Goal: Transaction & Acquisition: Purchase product/service

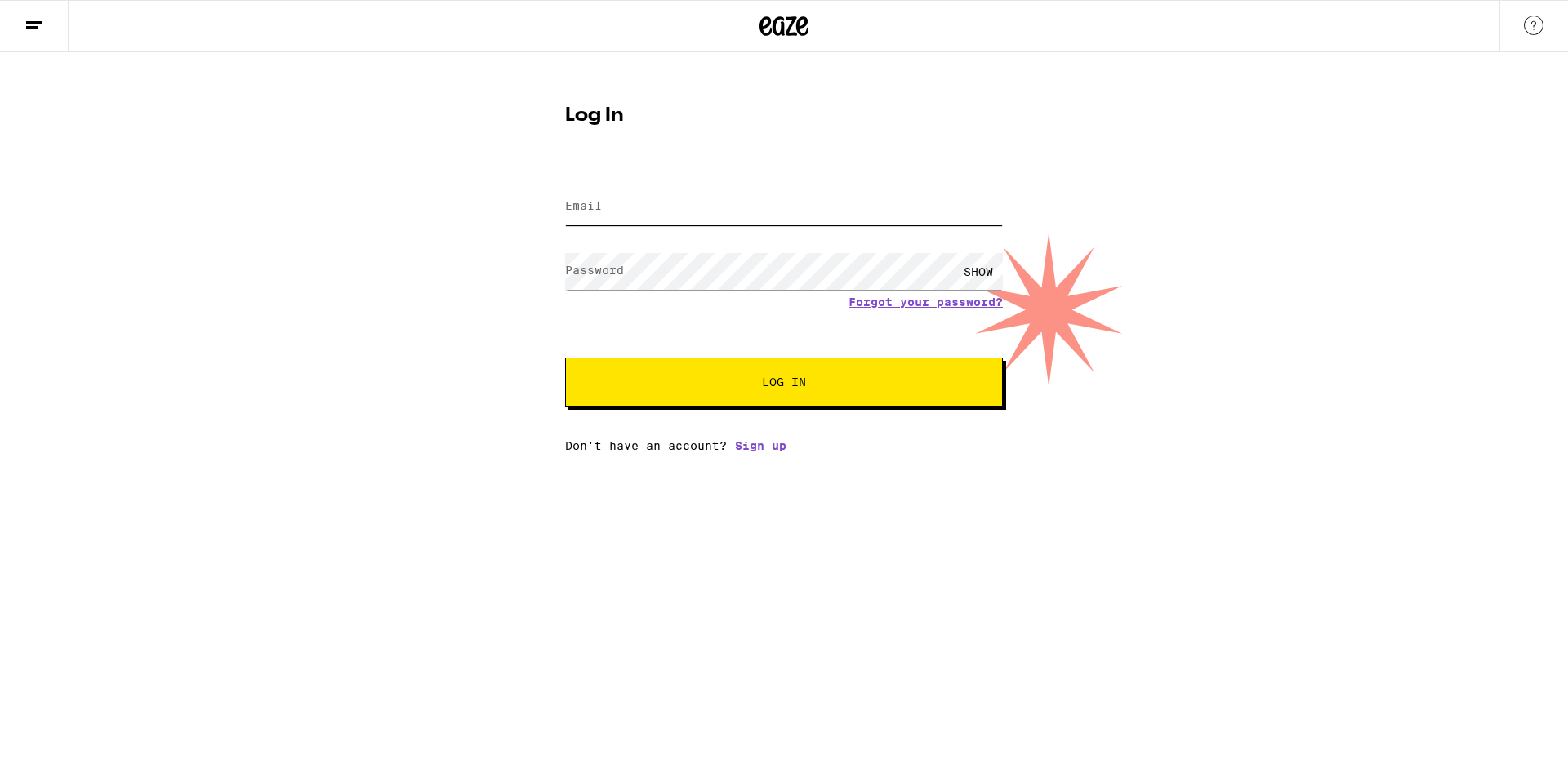
type input "laydezman13@gmail.com"
drag, startPoint x: 785, startPoint y: 420, endPoint x: 783, endPoint y: 390, distance: 30.1
click at [785, 419] on div "Email Email laydezman13@gmail.com Password Password SHOW Forgot your password? …" at bounding box center [784, 310] width 438 height 286
drag, startPoint x: 783, startPoint y: 390, endPoint x: 770, endPoint y: 338, distance: 53.6
click at [783, 388] on span "Log In" at bounding box center [783, 382] width 44 height 11
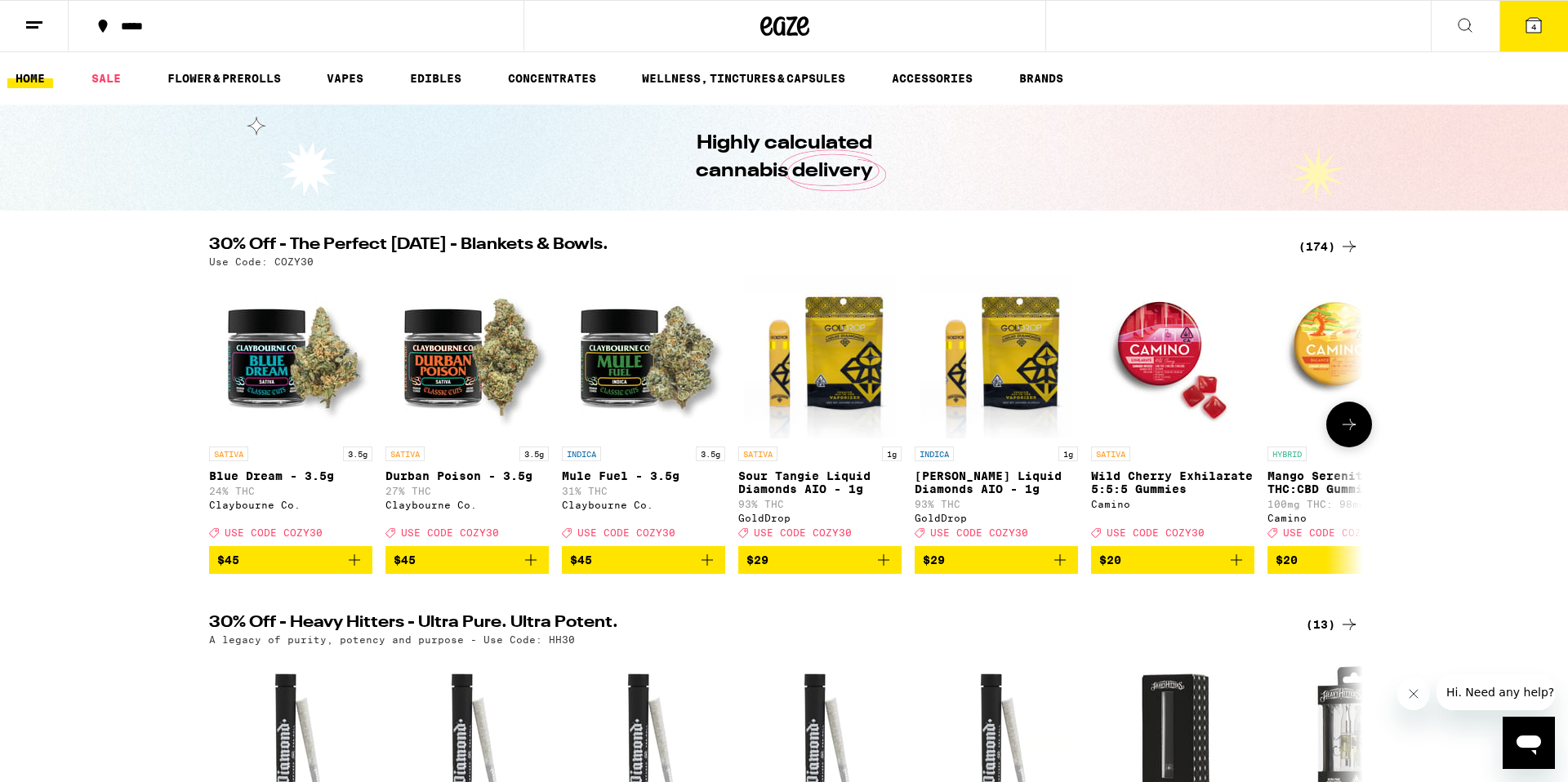
click at [889, 570] on icon "Add to bag" at bounding box center [883, 559] width 20 height 20
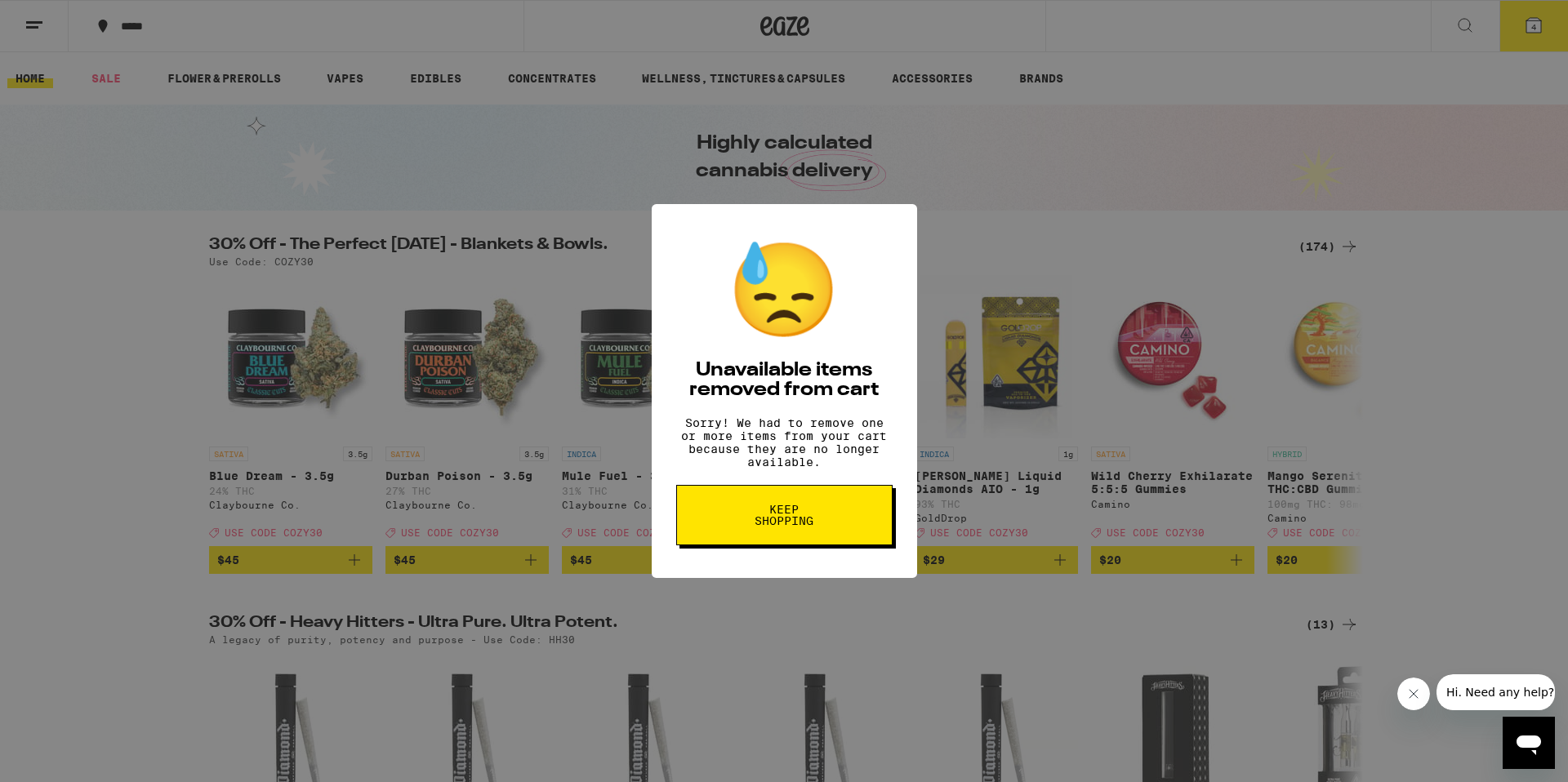
click at [782, 521] on span "Keep Shopping" at bounding box center [784, 515] width 84 height 22
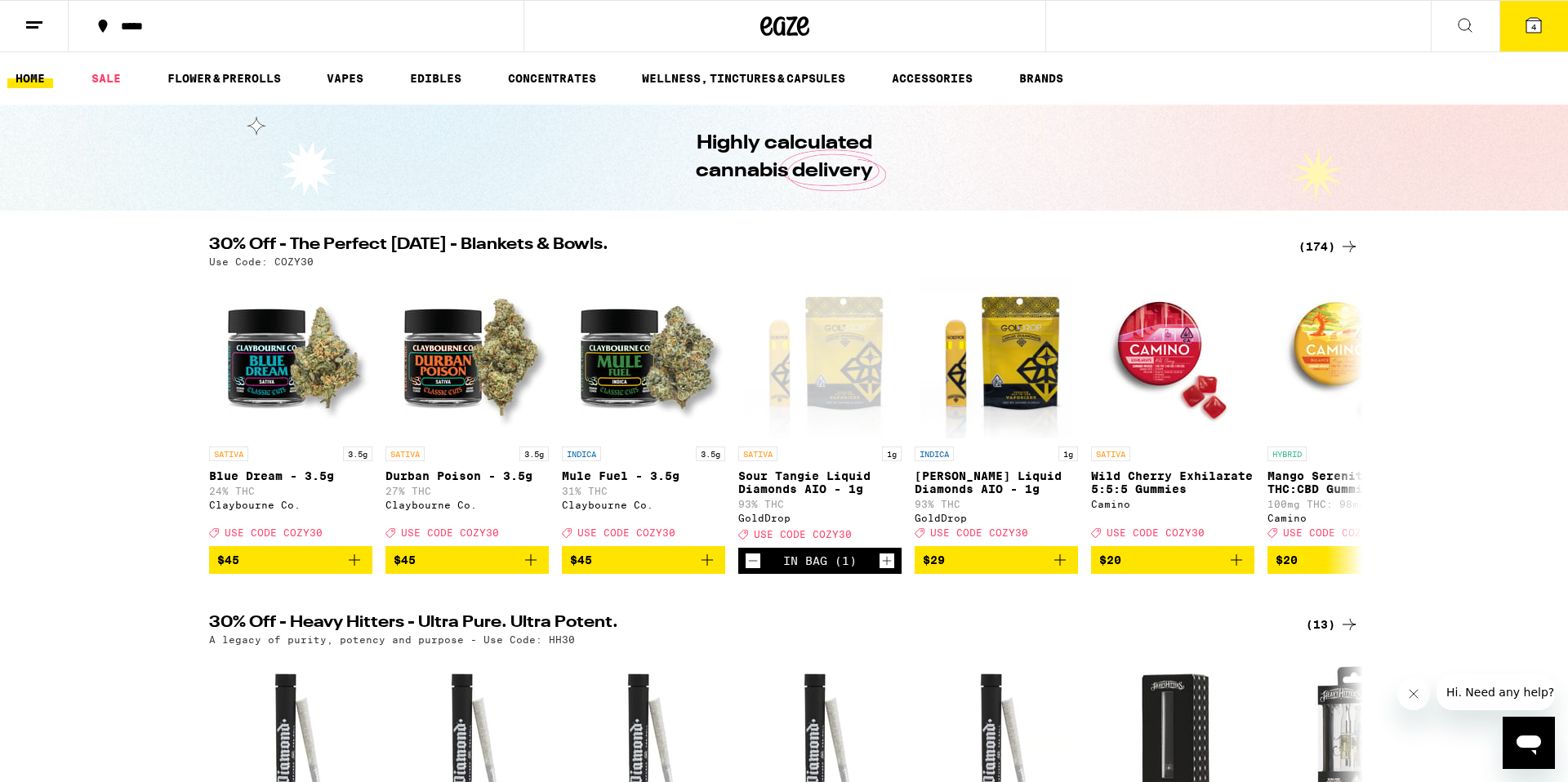
click at [1532, 27] on span "4" at bounding box center [1533, 27] width 5 height 9
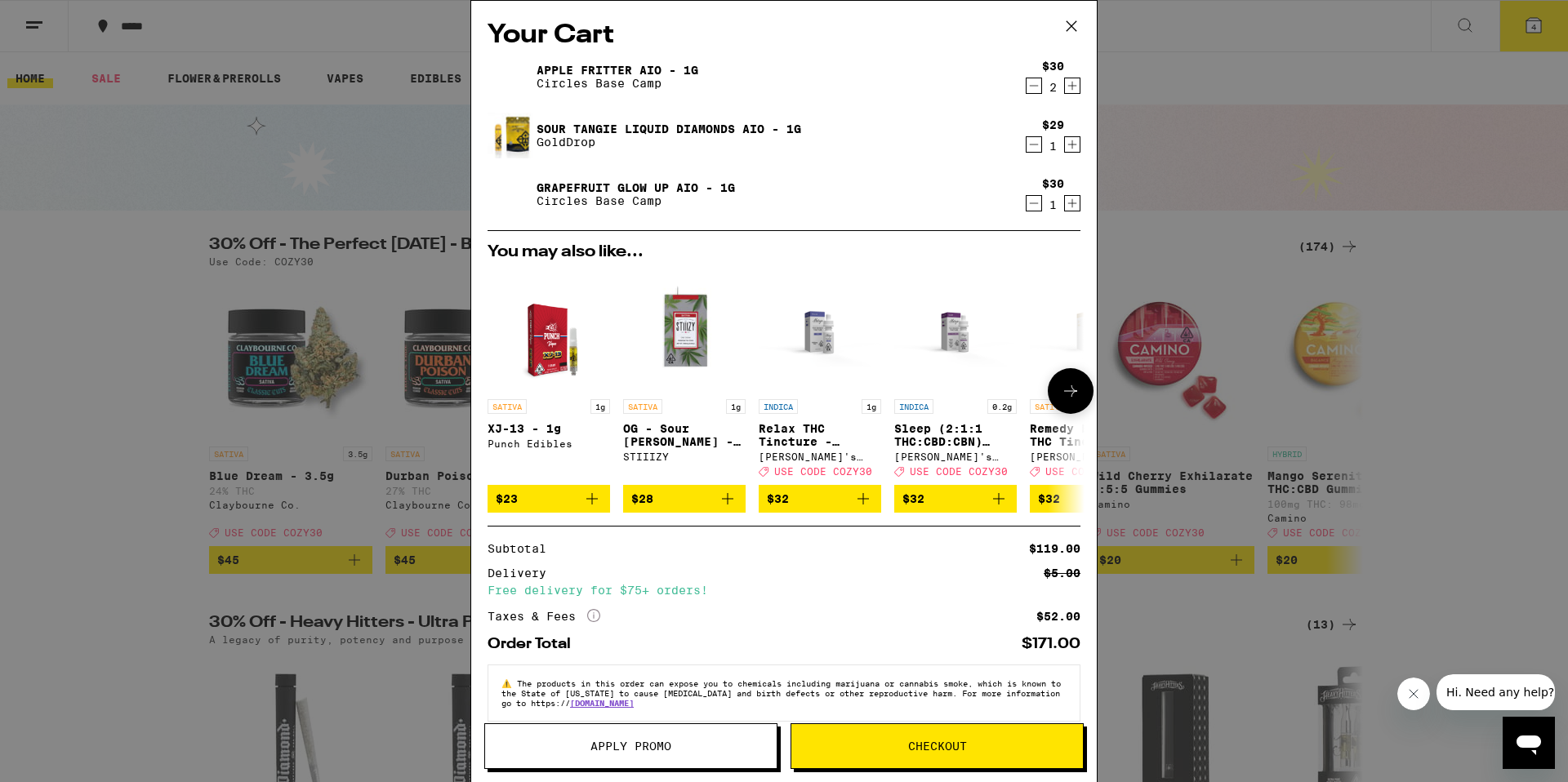
click at [1074, 391] on icon at bounding box center [1070, 391] width 20 height 20
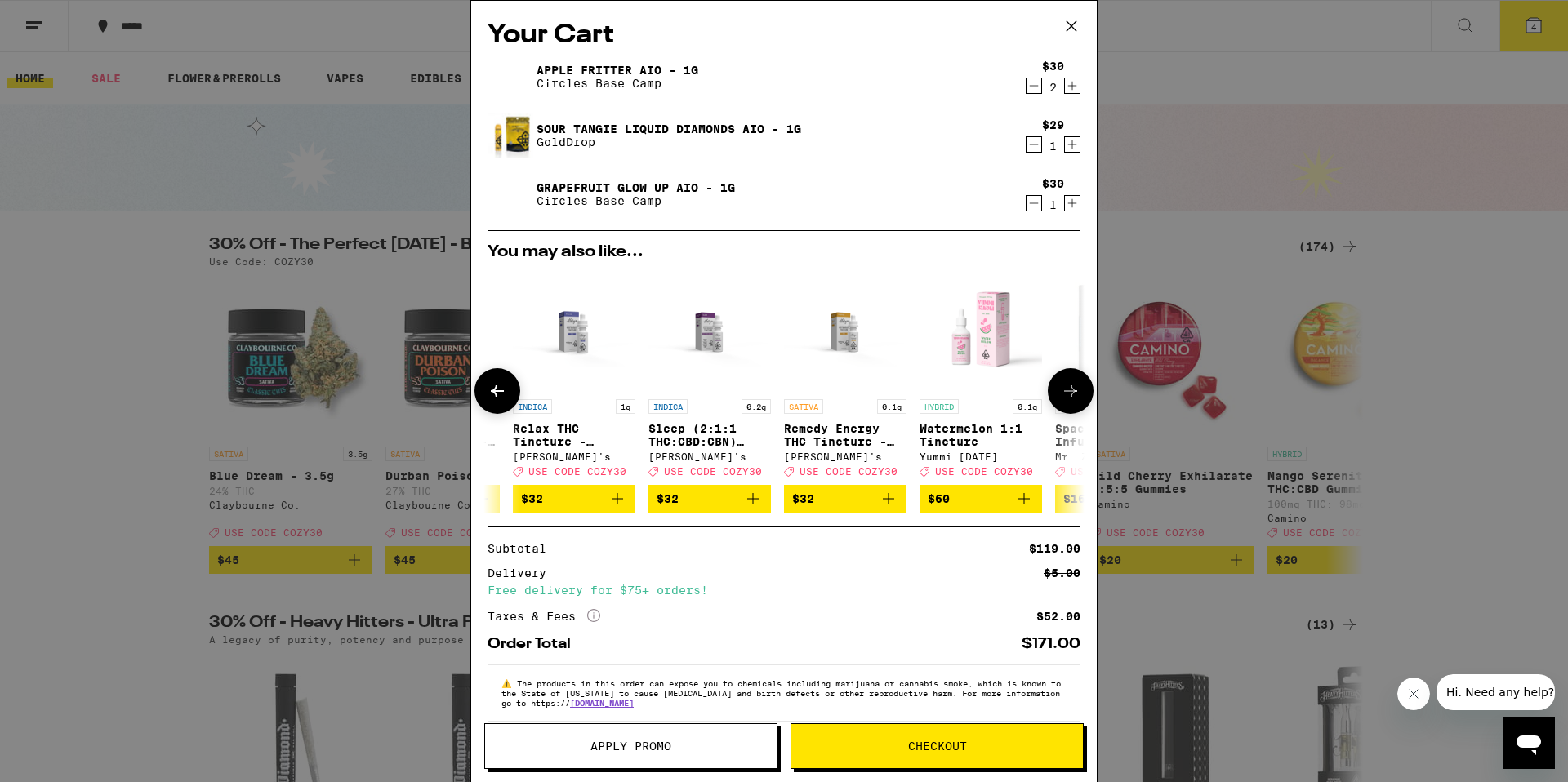
scroll to position [0, 414]
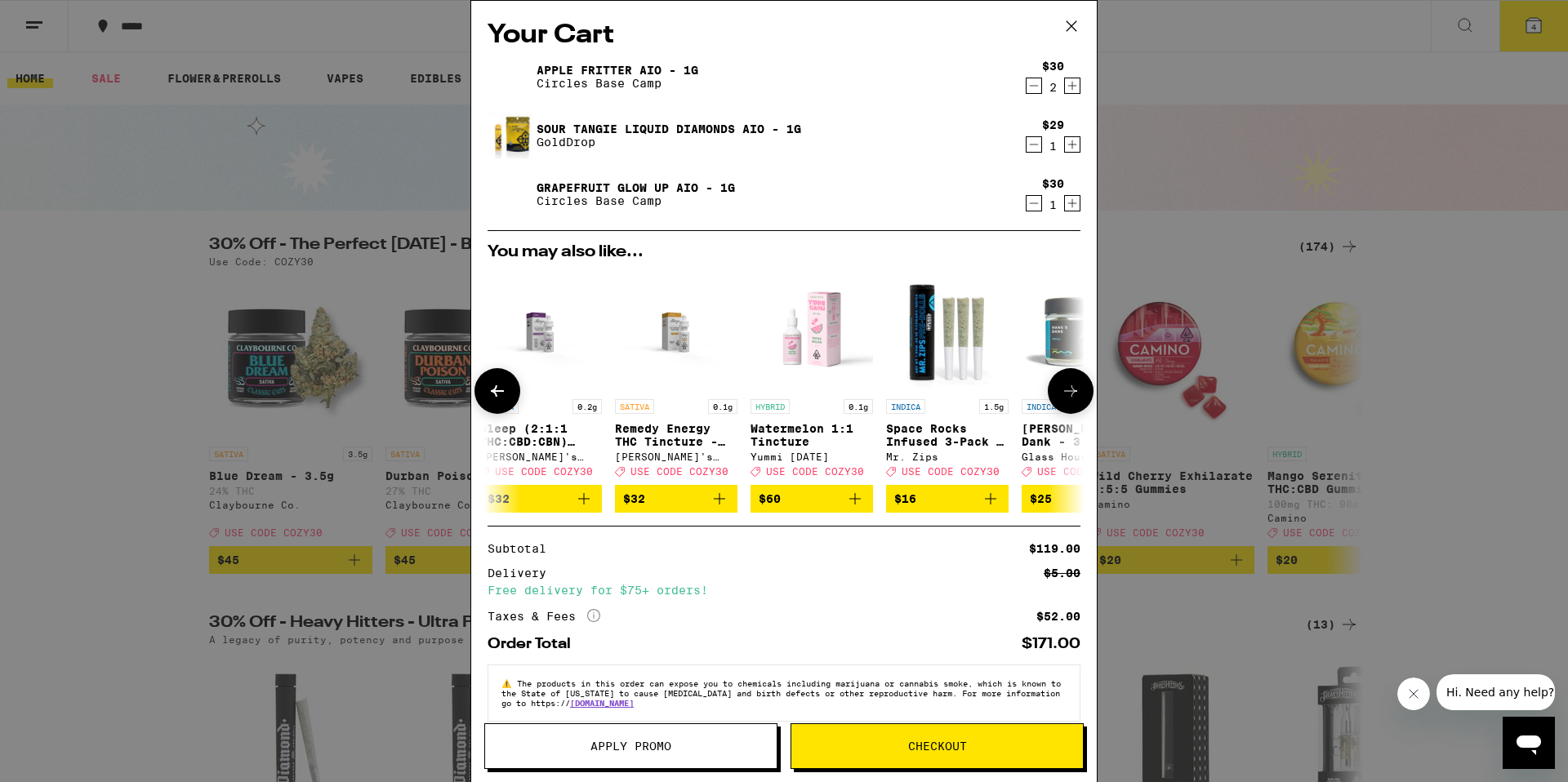
click at [1070, 392] on icon at bounding box center [1070, 391] width 20 height 20
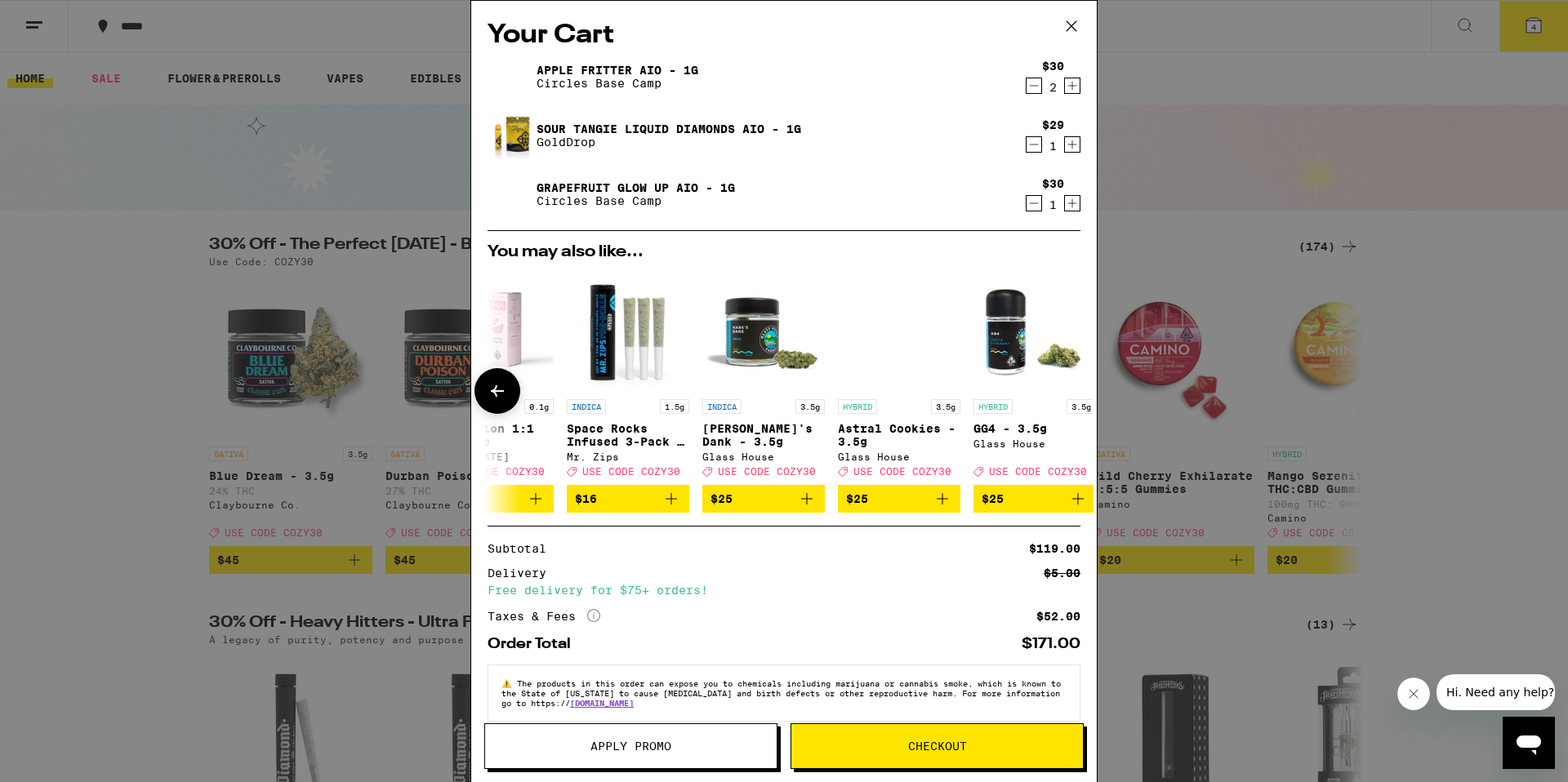
scroll to position [0, 762]
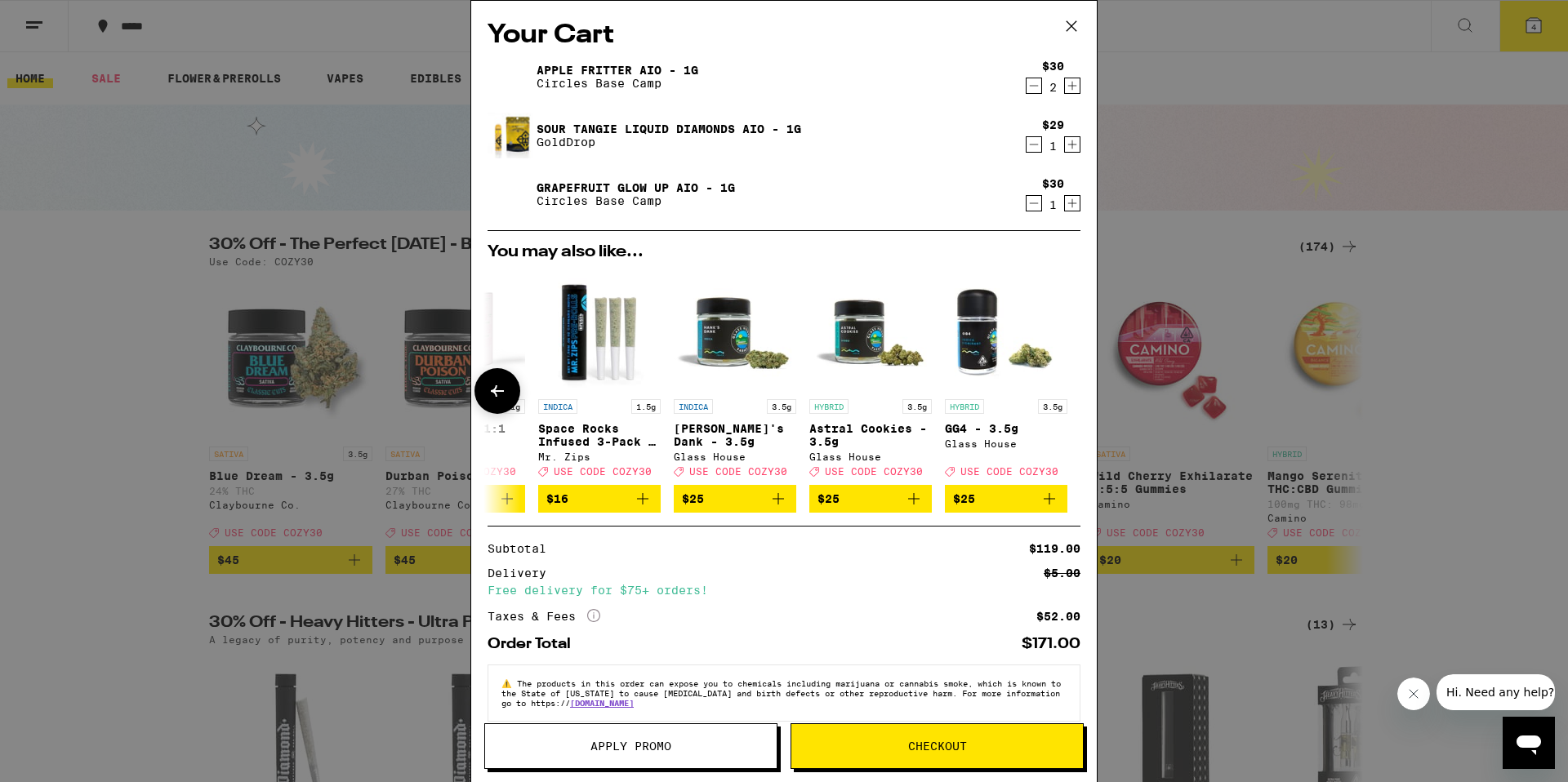
click at [1070, 392] on div at bounding box center [1070, 391] width 46 height 46
click at [1155, 659] on div "Your Cart Apple Fritter AIO - 1g Circles Base Camp $30 2 Sour [PERSON_NAME] Liq…" at bounding box center [784, 391] width 1568 height 782
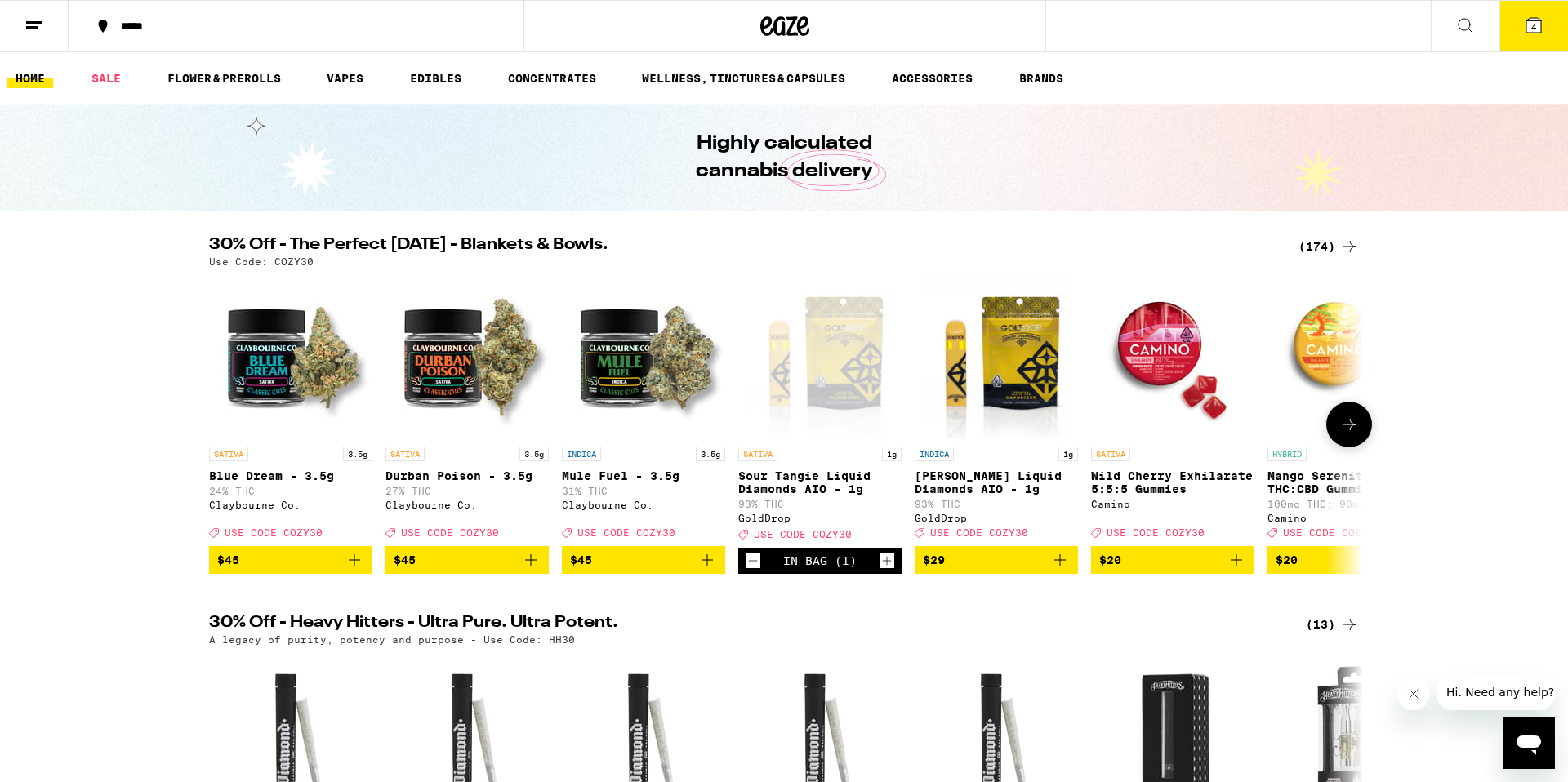
click at [1344, 434] on icon at bounding box center [1349, 424] width 20 height 20
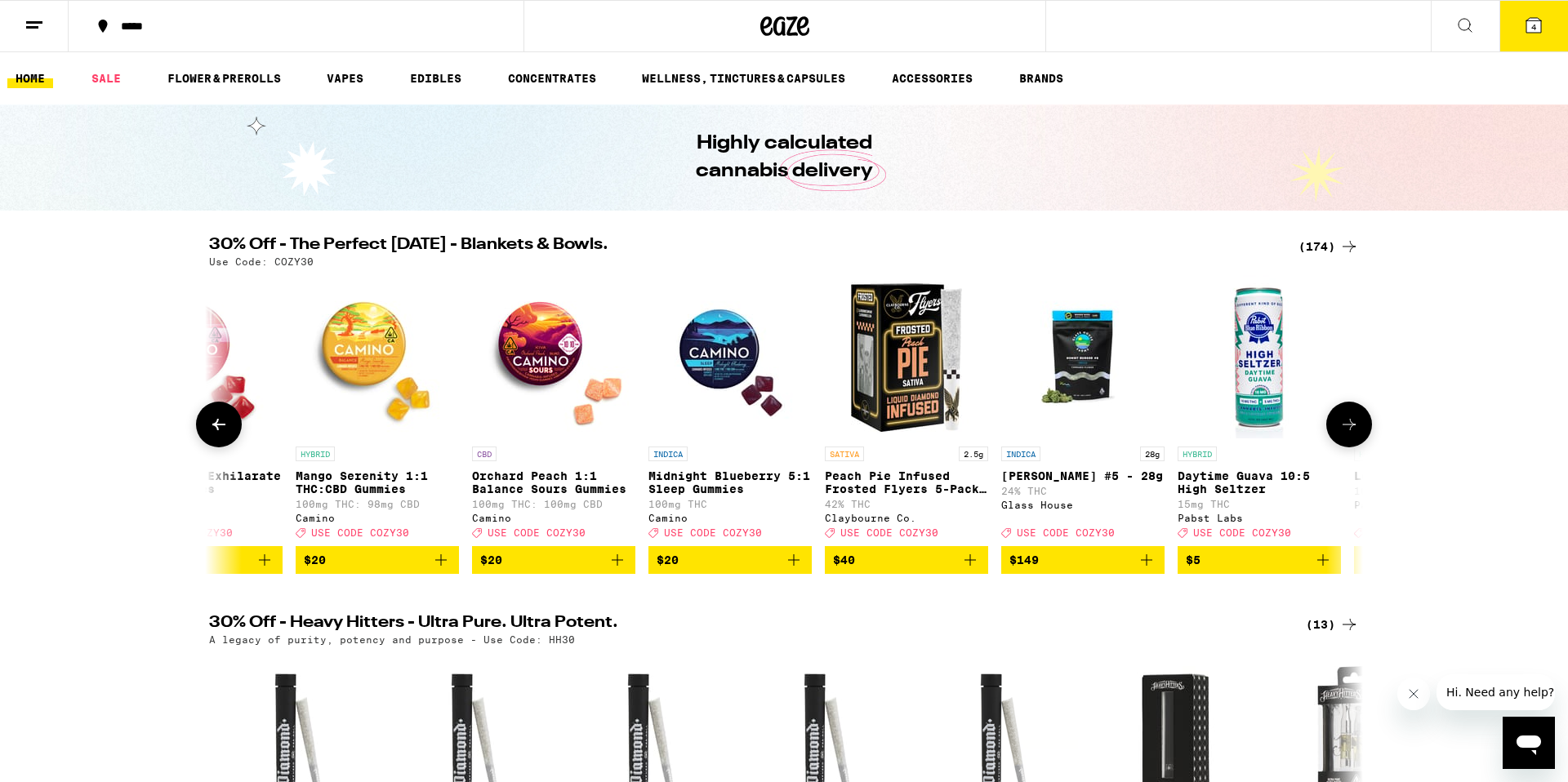
click at [1344, 434] on icon at bounding box center [1349, 424] width 20 height 20
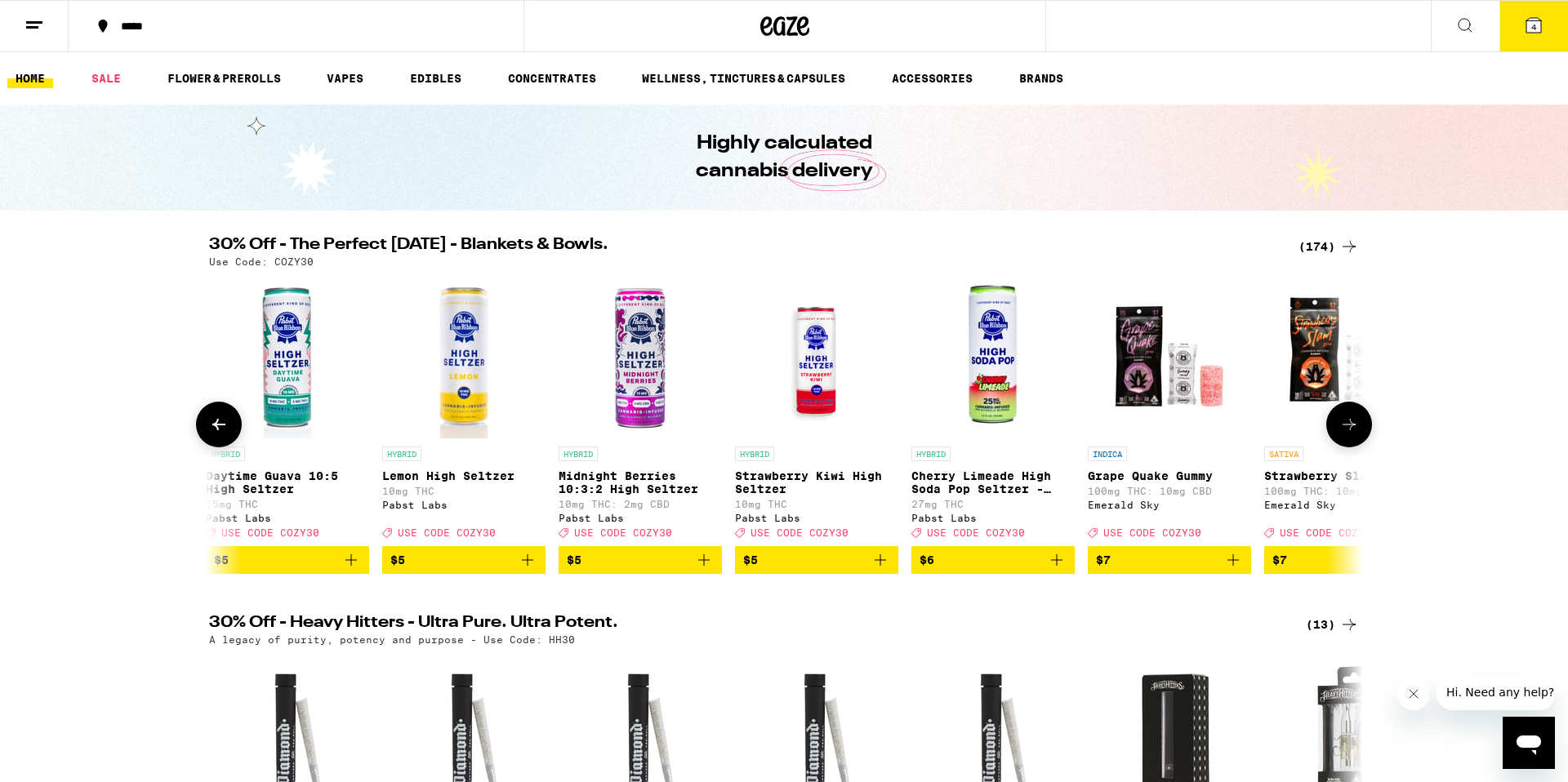
click at [1344, 434] on icon at bounding box center [1349, 424] width 20 height 20
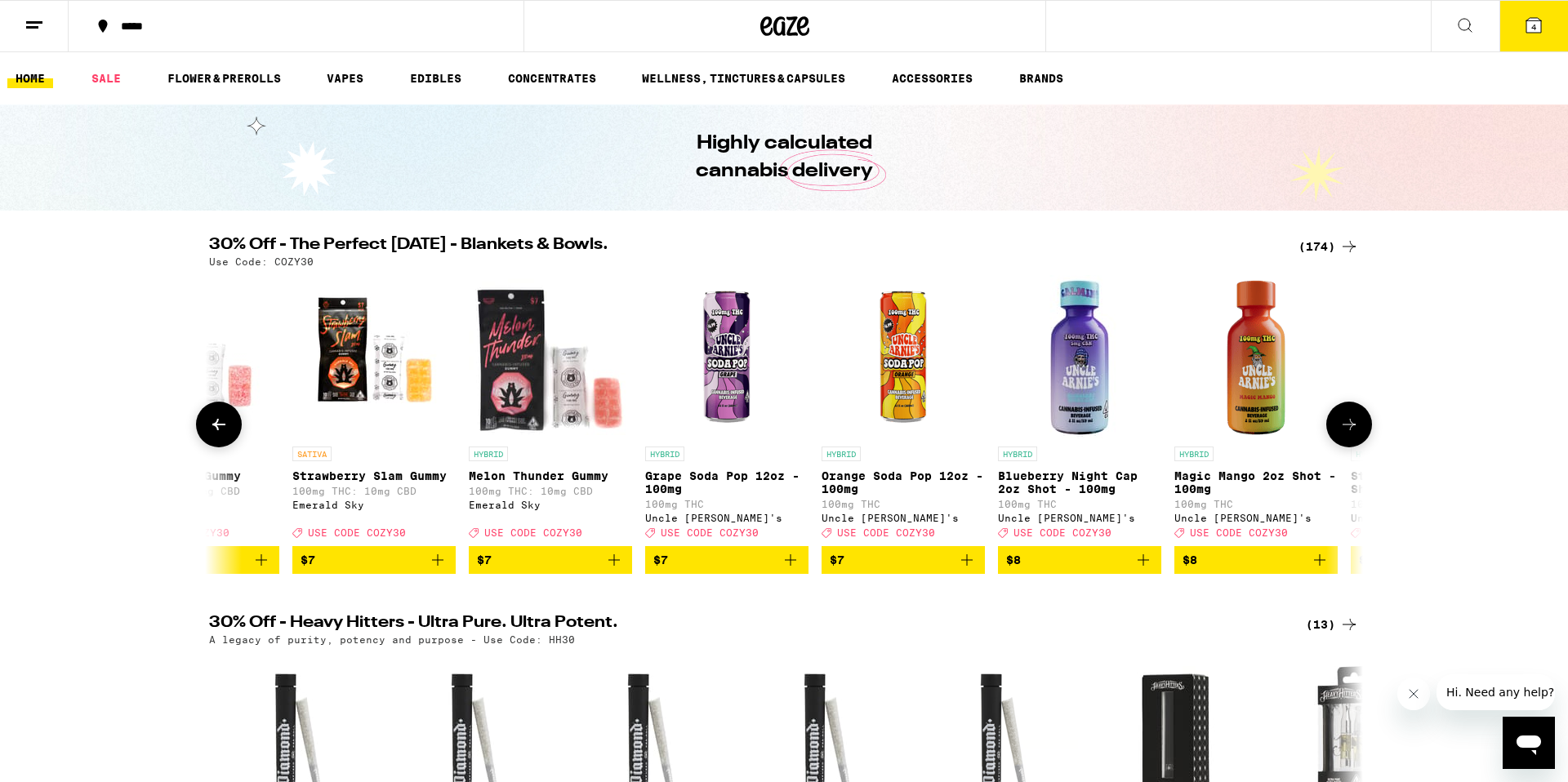
click at [1343, 434] on icon at bounding box center [1349, 424] width 20 height 20
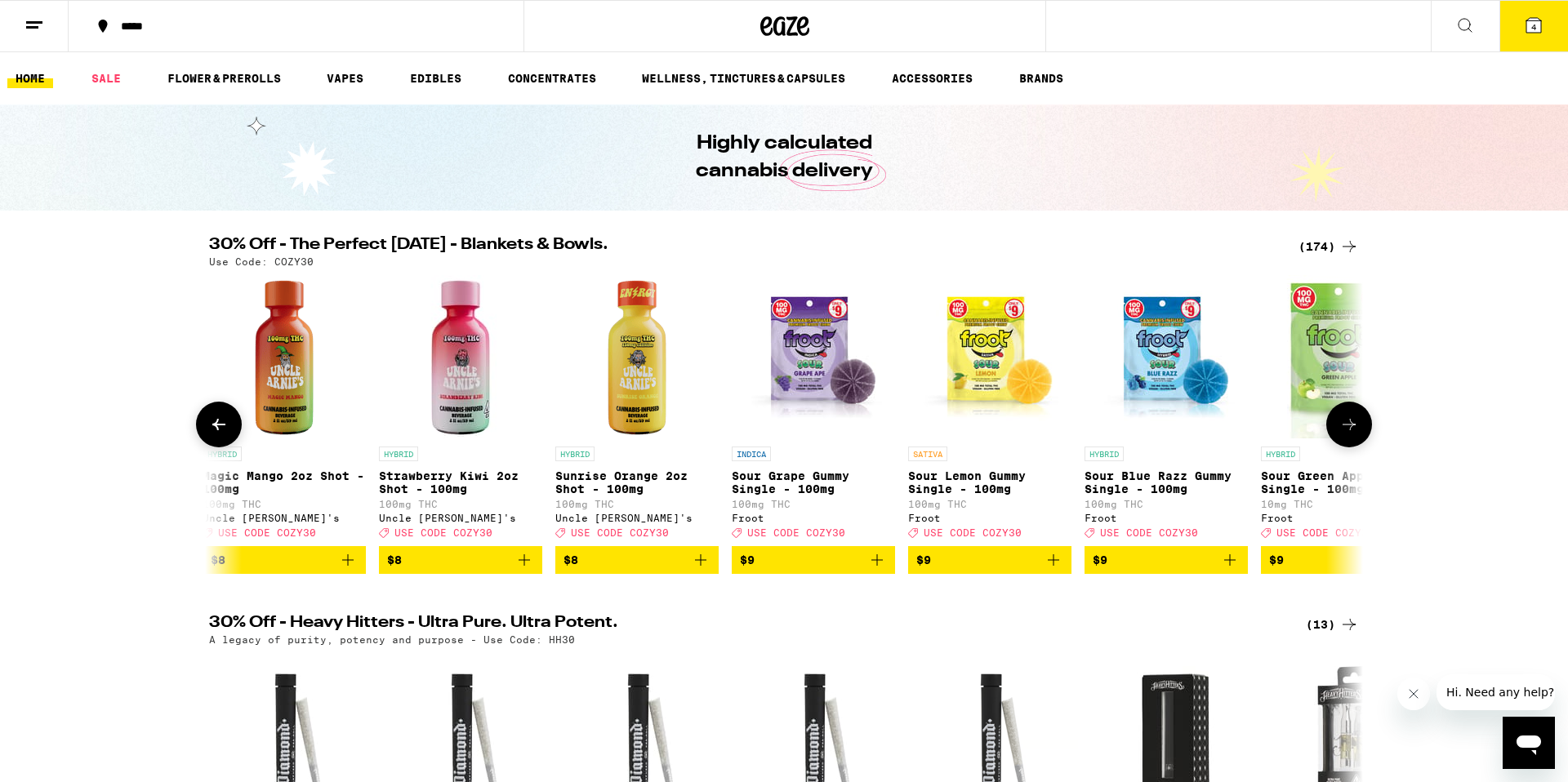
click at [1343, 434] on icon at bounding box center [1349, 424] width 20 height 20
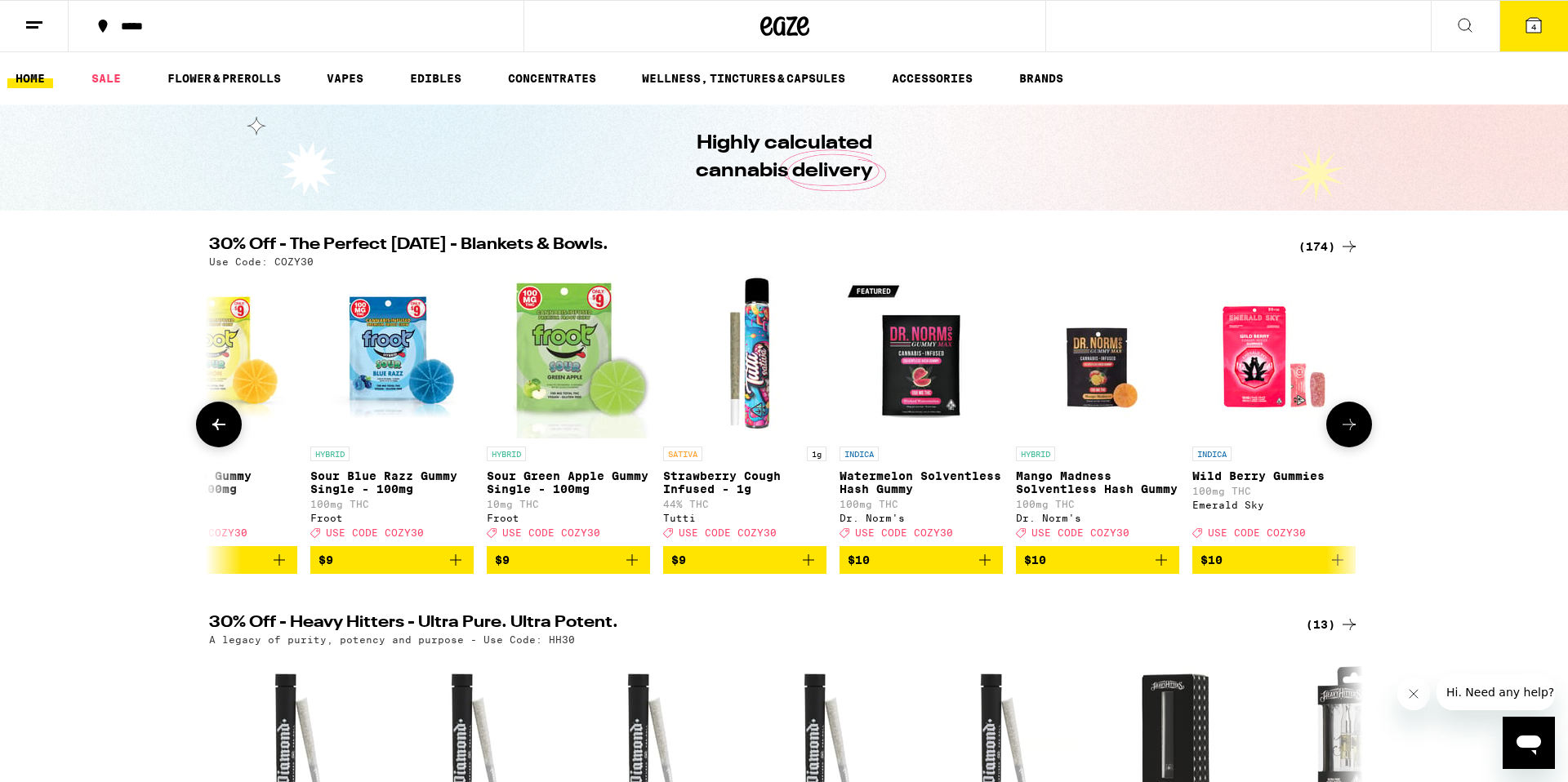
scroll to position [0, 4859]
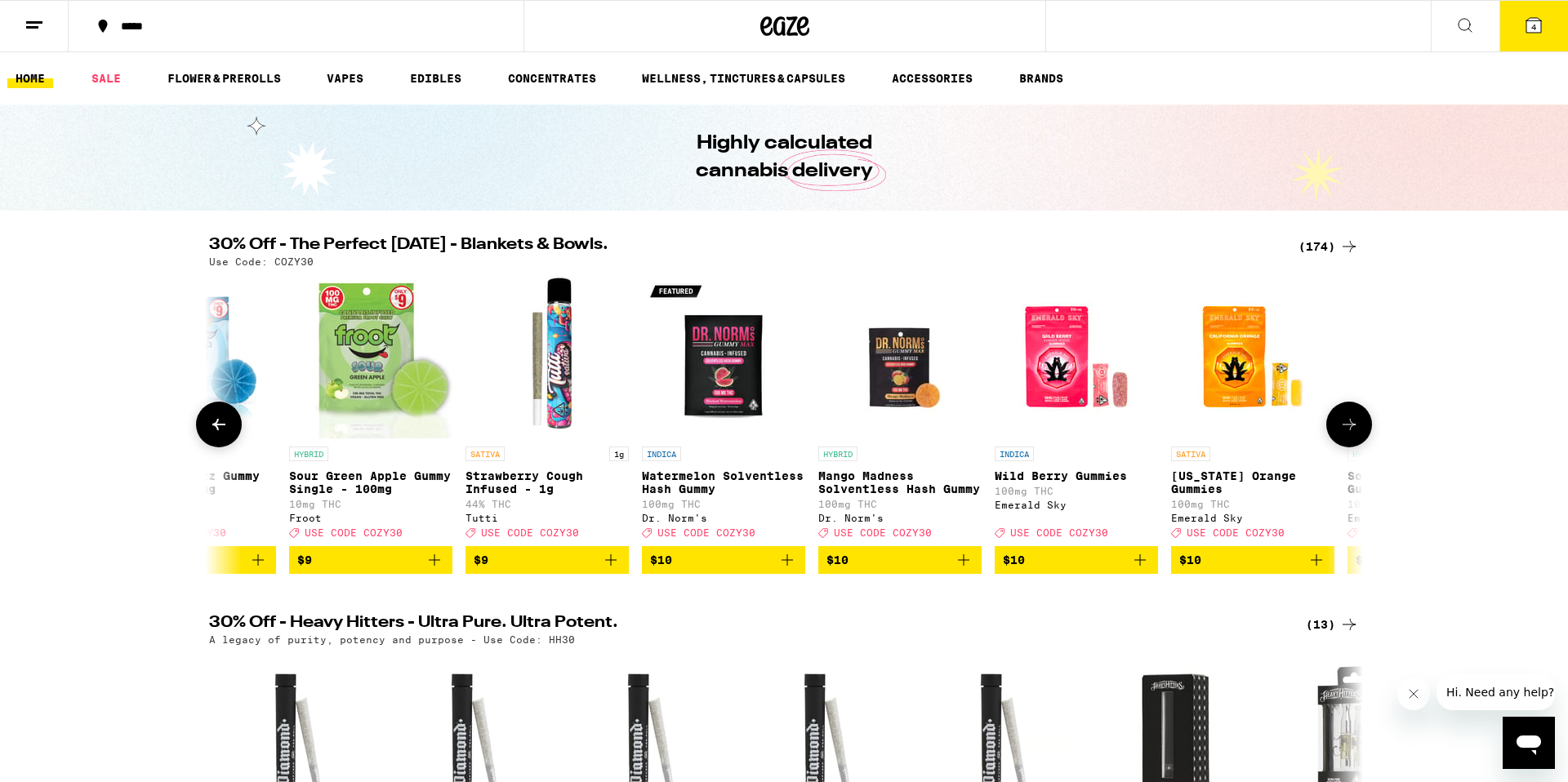
click at [1343, 434] on icon at bounding box center [1349, 424] width 20 height 20
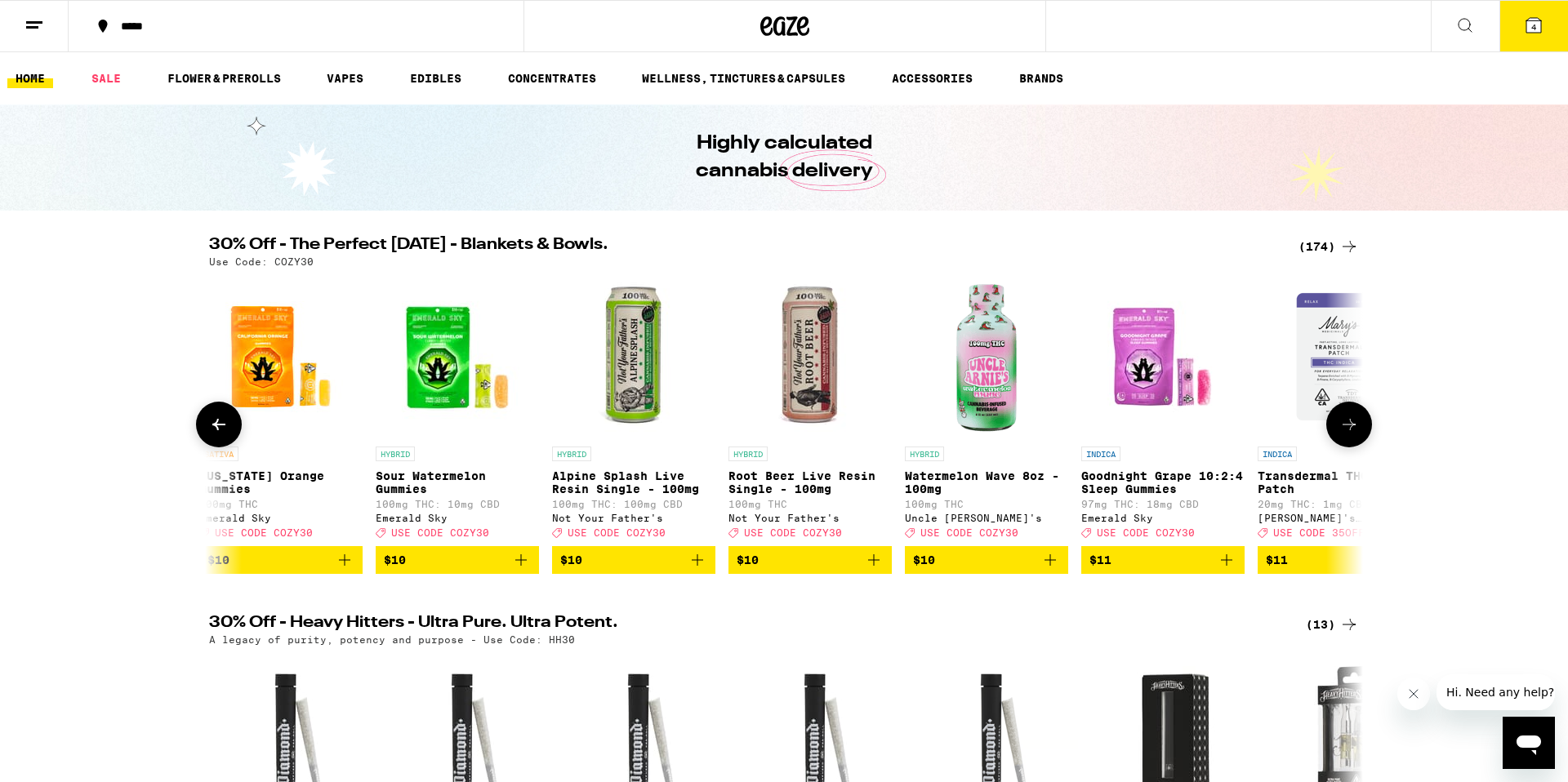
click at [1343, 434] on icon at bounding box center [1349, 424] width 20 height 20
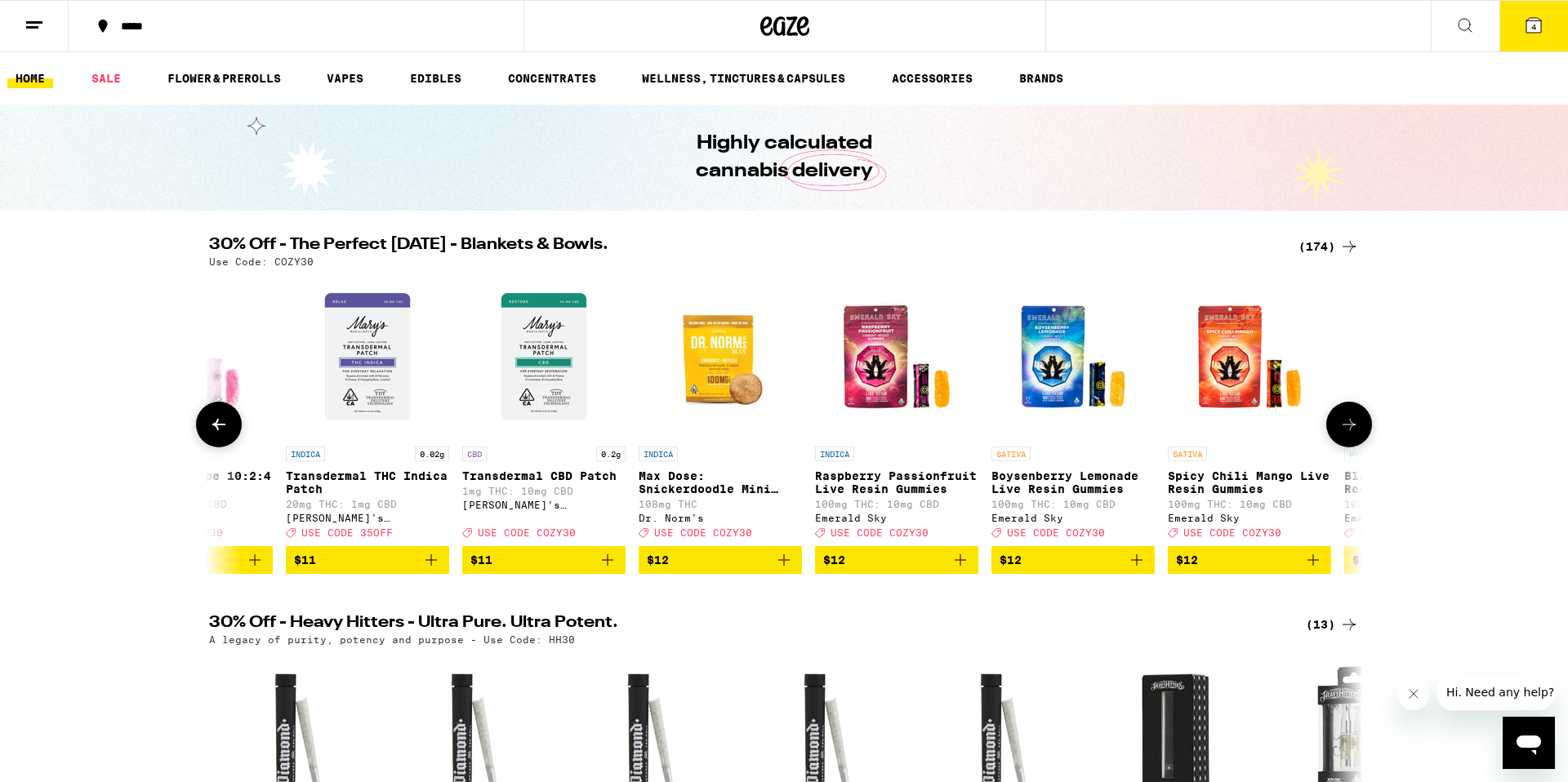
click at [1343, 434] on icon at bounding box center [1349, 424] width 20 height 20
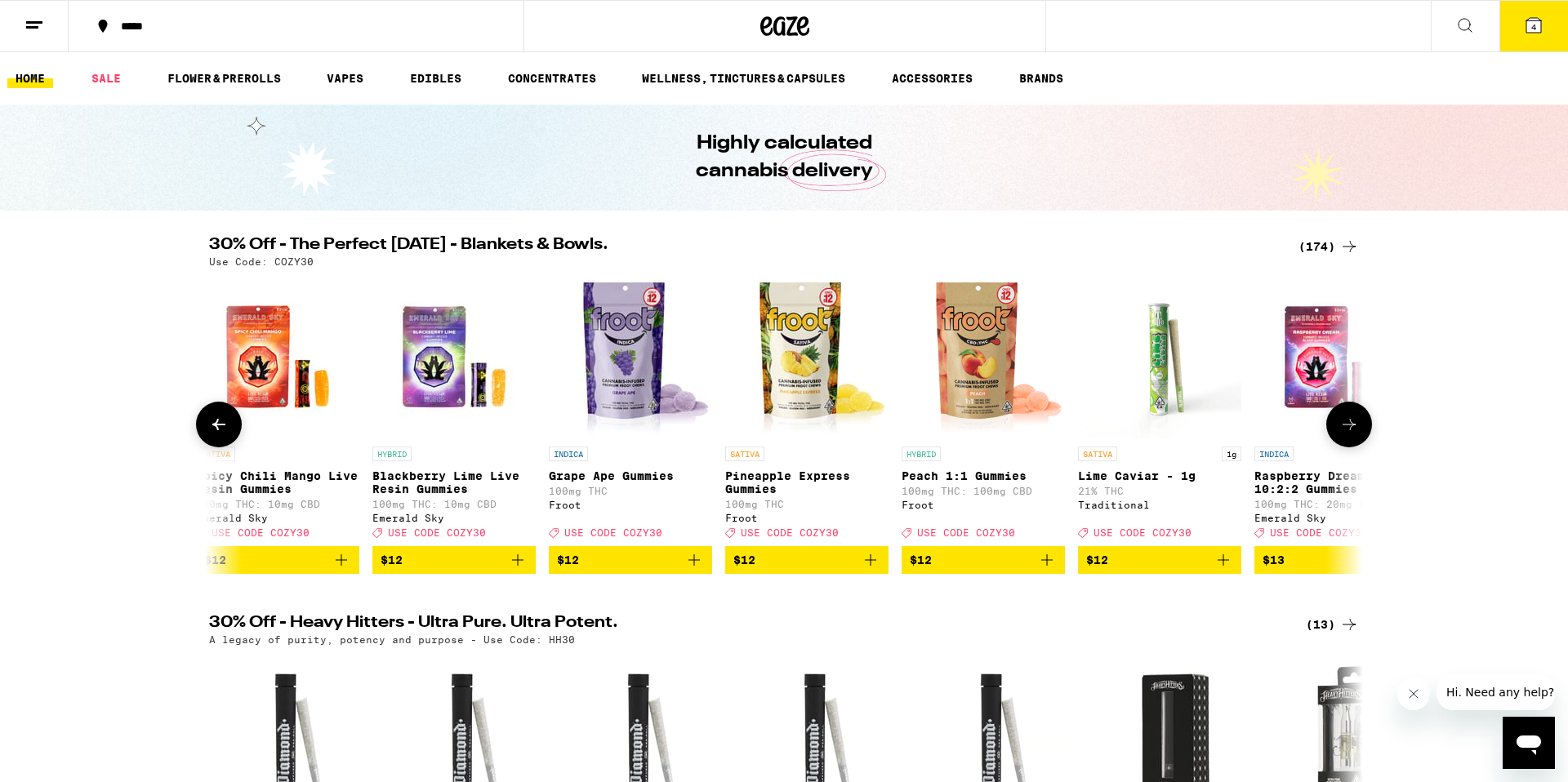
click at [1342, 434] on icon at bounding box center [1349, 424] width 20 height 20
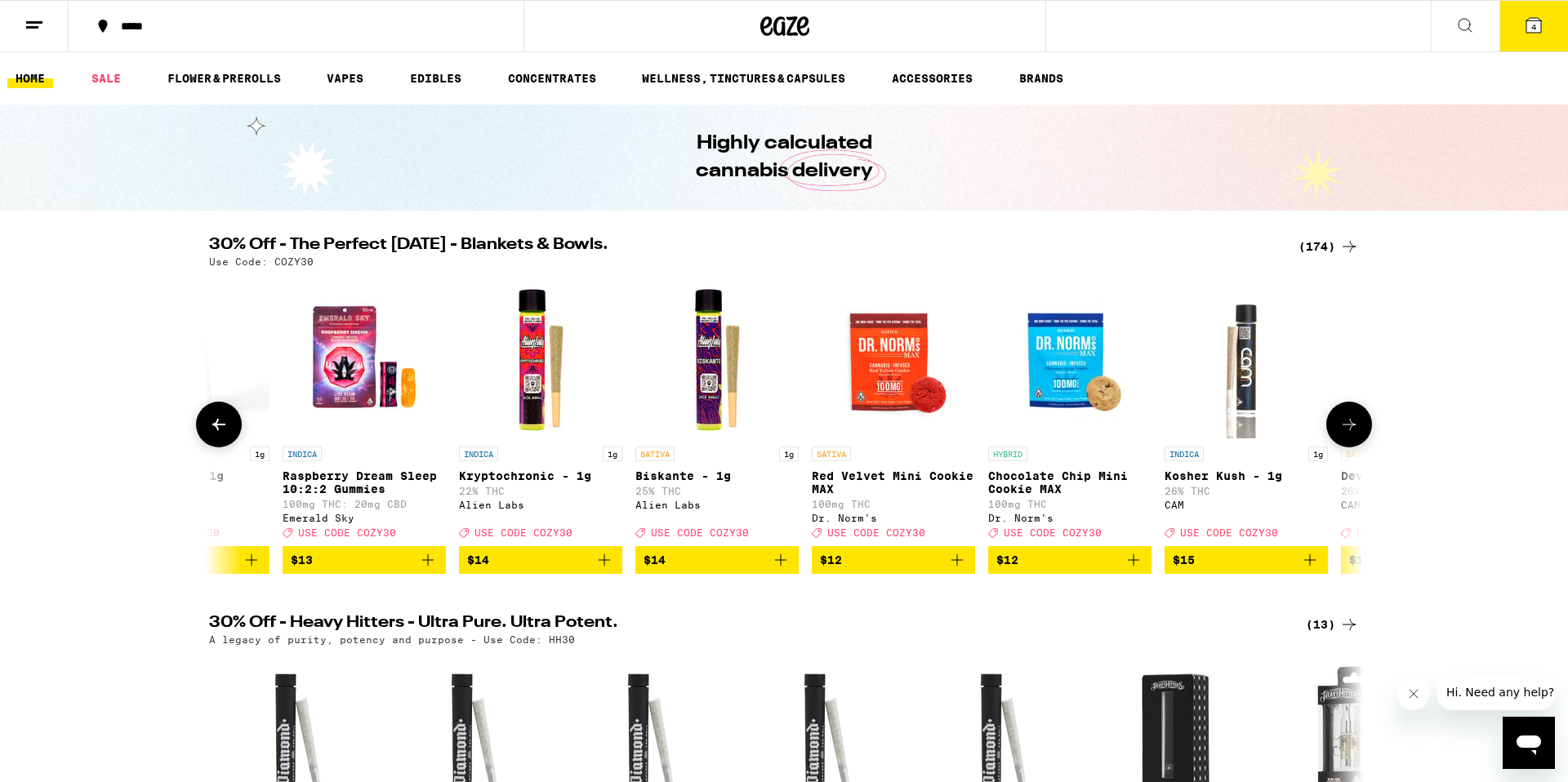
click at [1342, 434] on icon at bounding box center [1349, 424] width 20 height 20
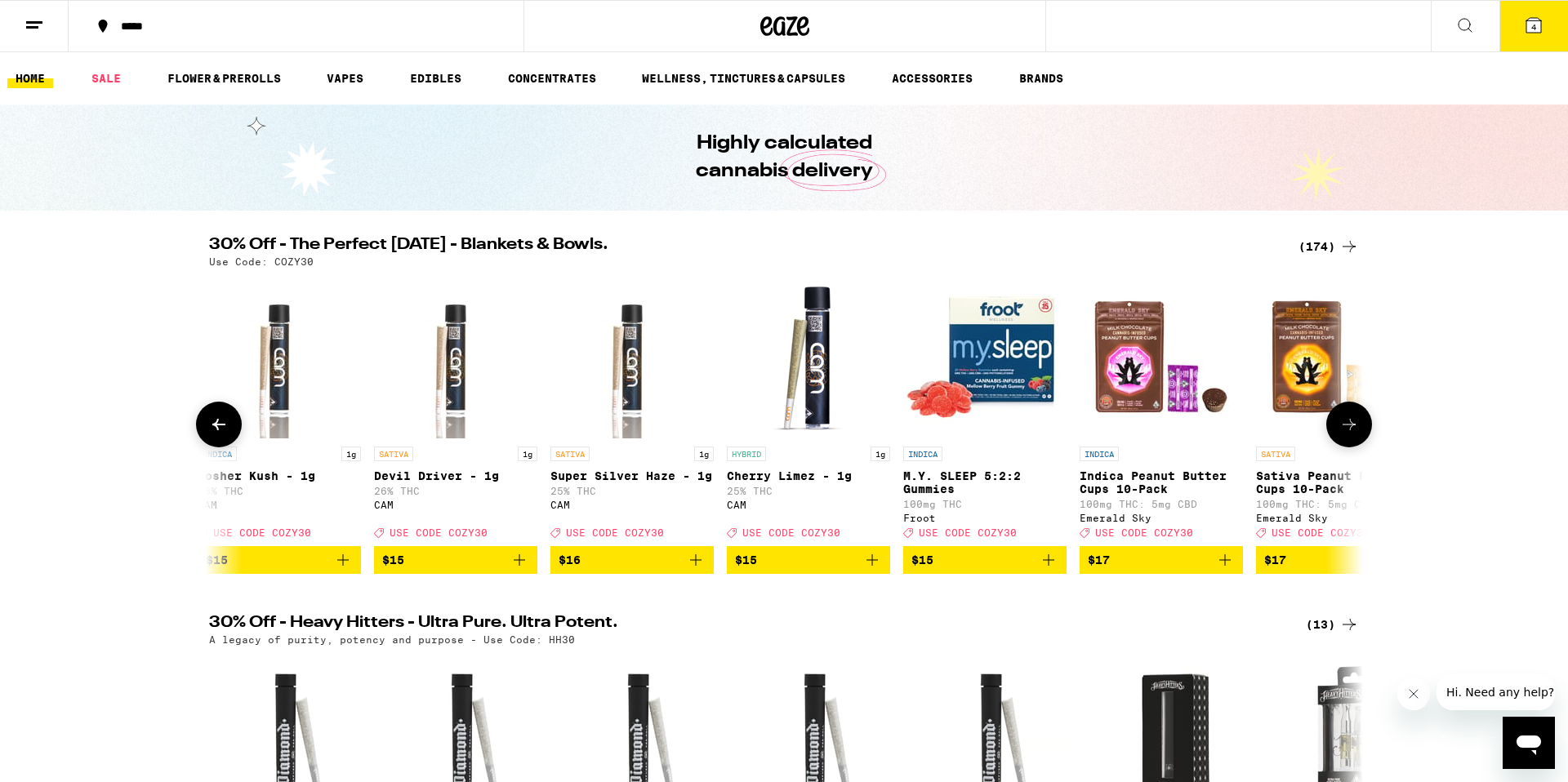
click at [1342, 434] on icon at bounding box center [1349, 424] width 20 height 20
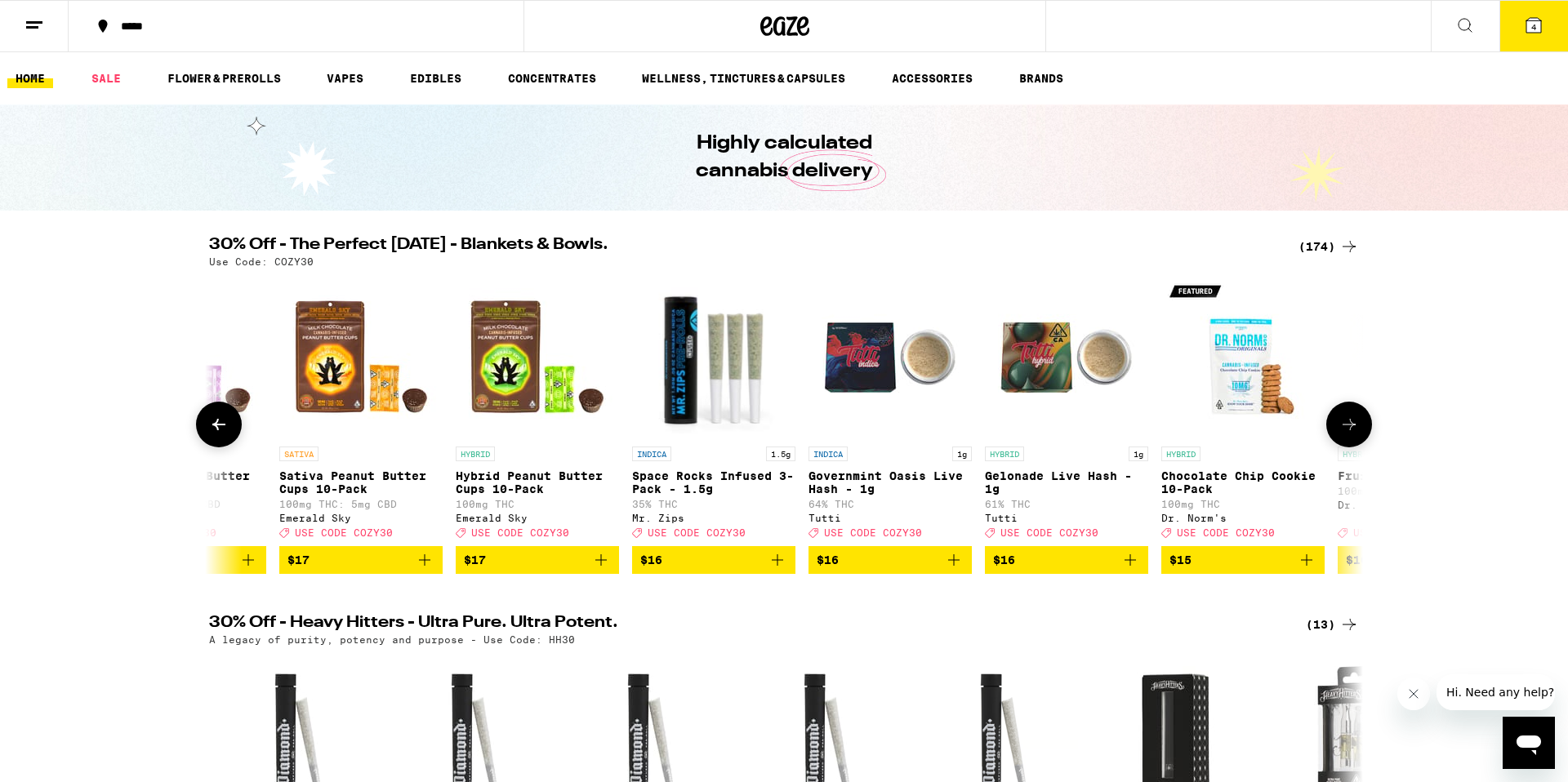
click at [1342, 434] on icon at bounding box center [1349, 424] width 20 height 20
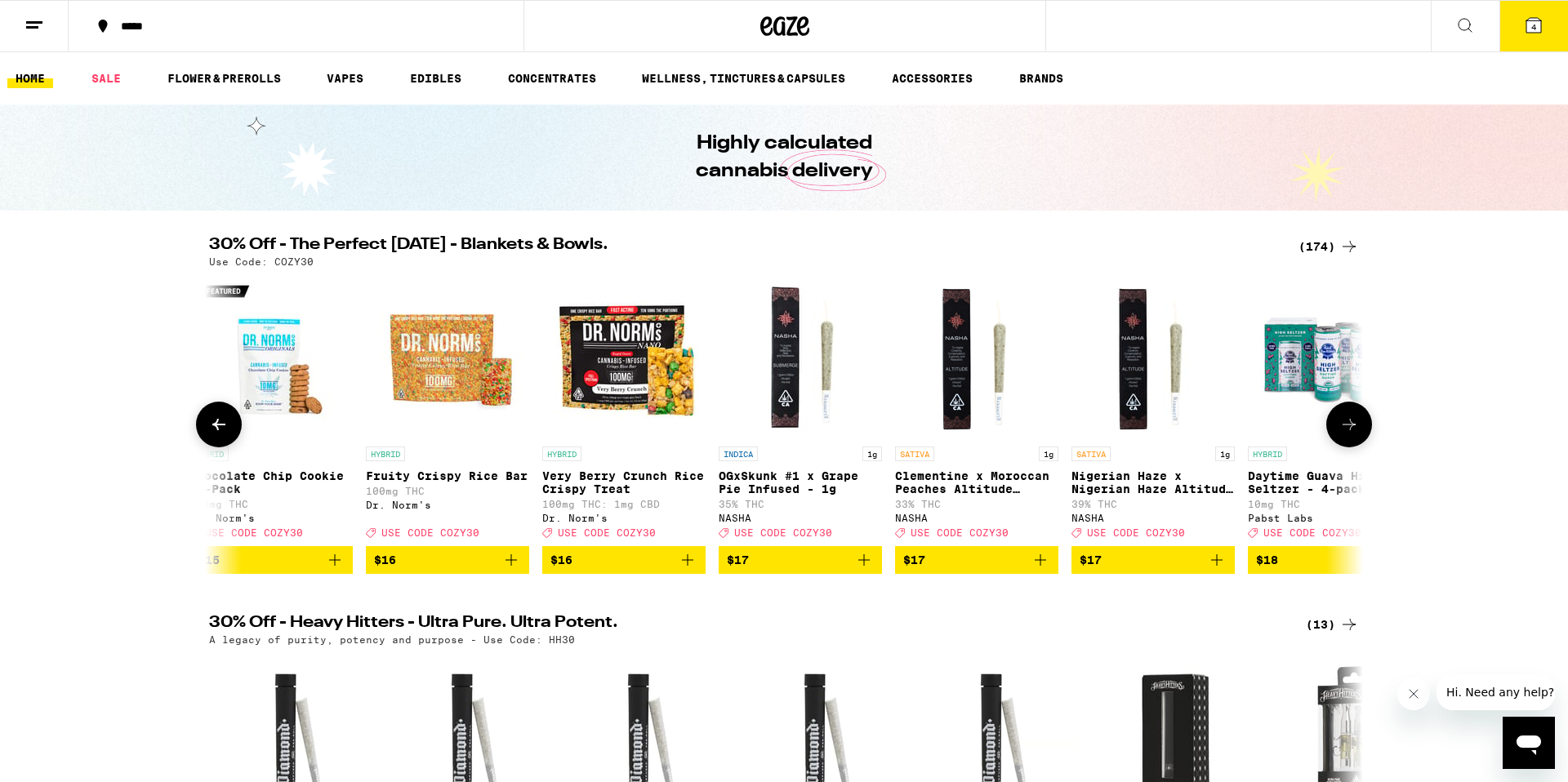
click at [1342, 434] on icon at bounding box center [1349, 424] width 20 height 20
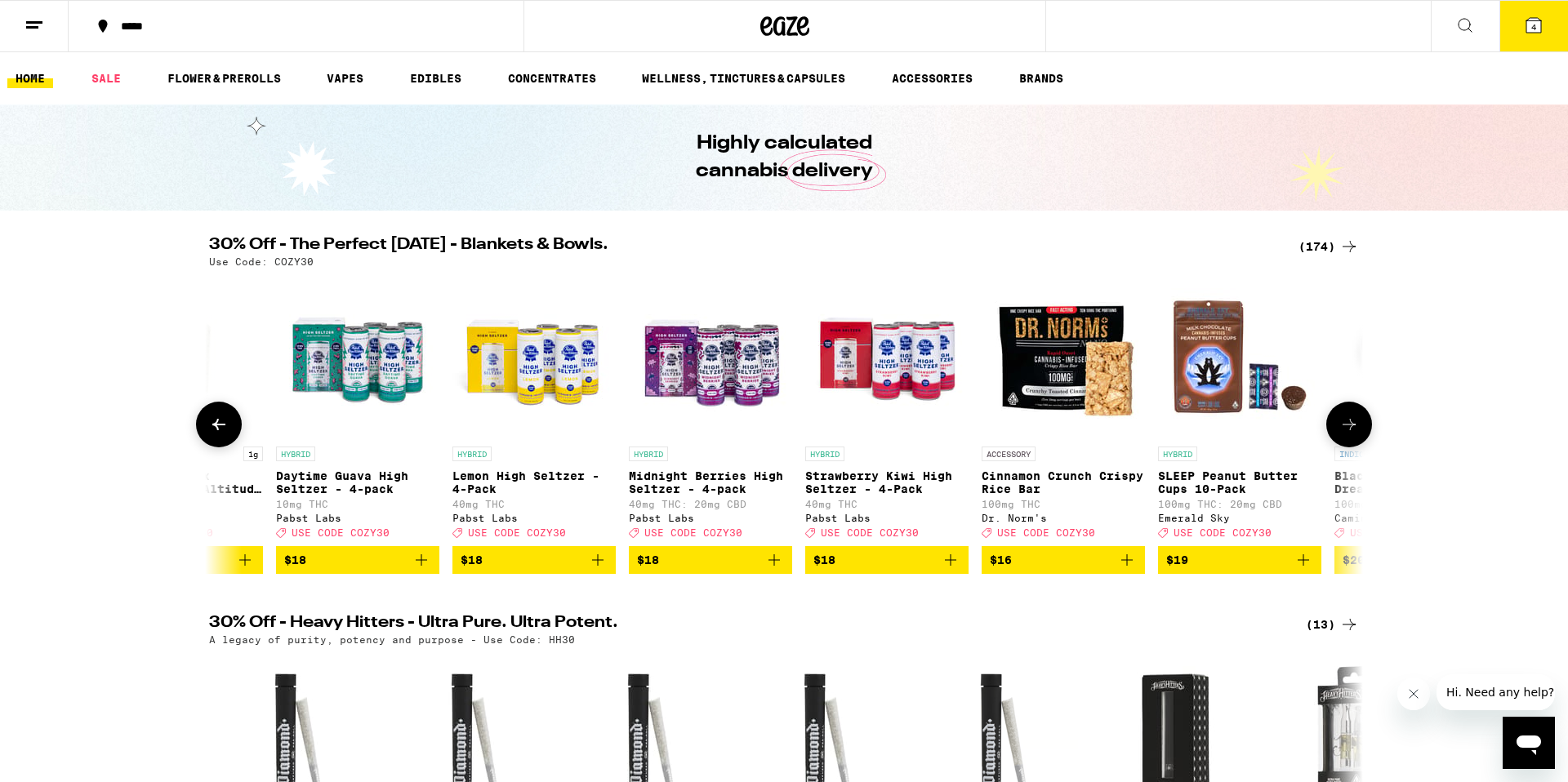
click at [1342, 434] on icon at bounding box center [1349, 424] width 20 height 20
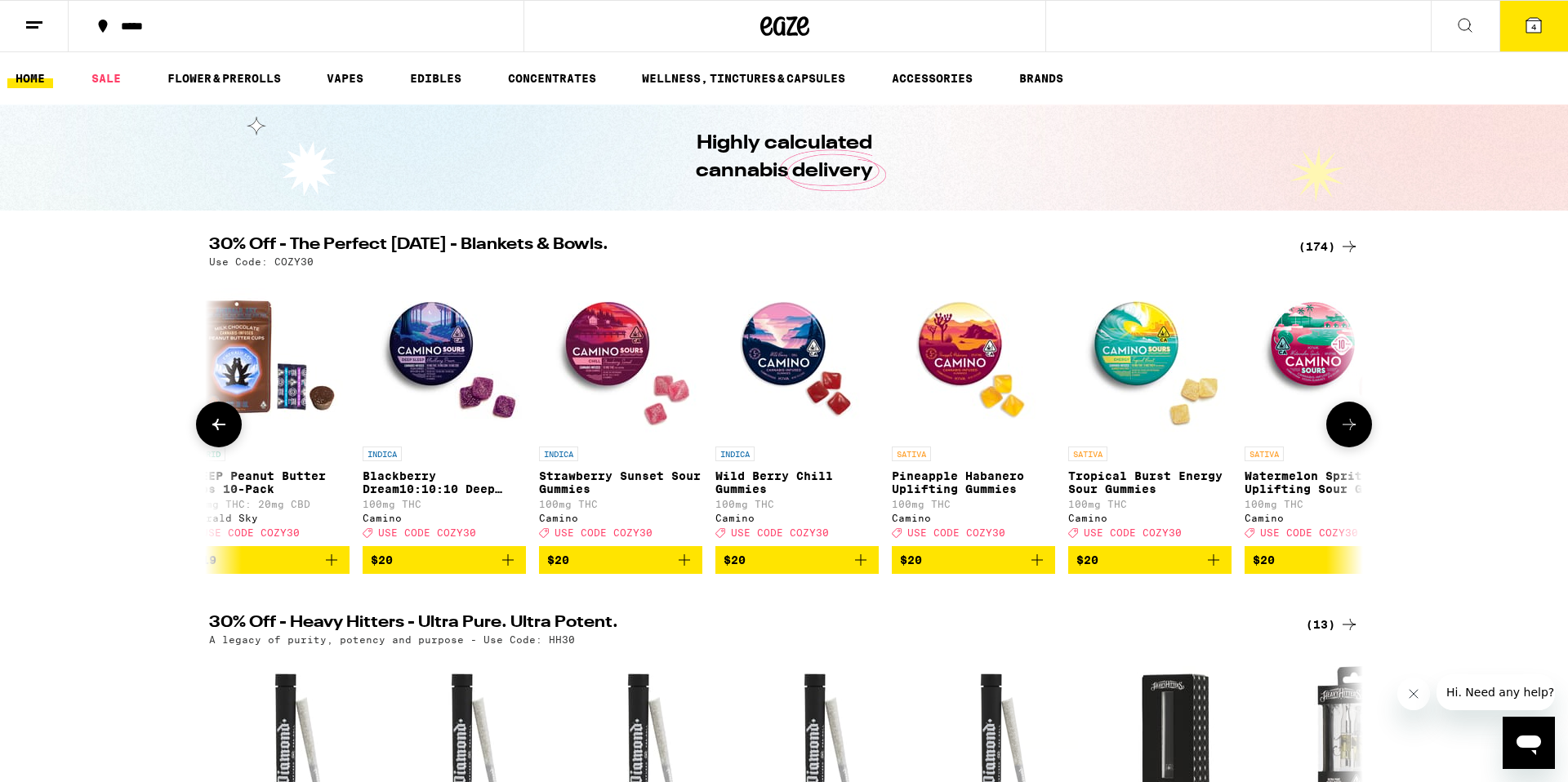
click at [1342, 434] on icon at bounding box center [1349, 424] width 20 height 20
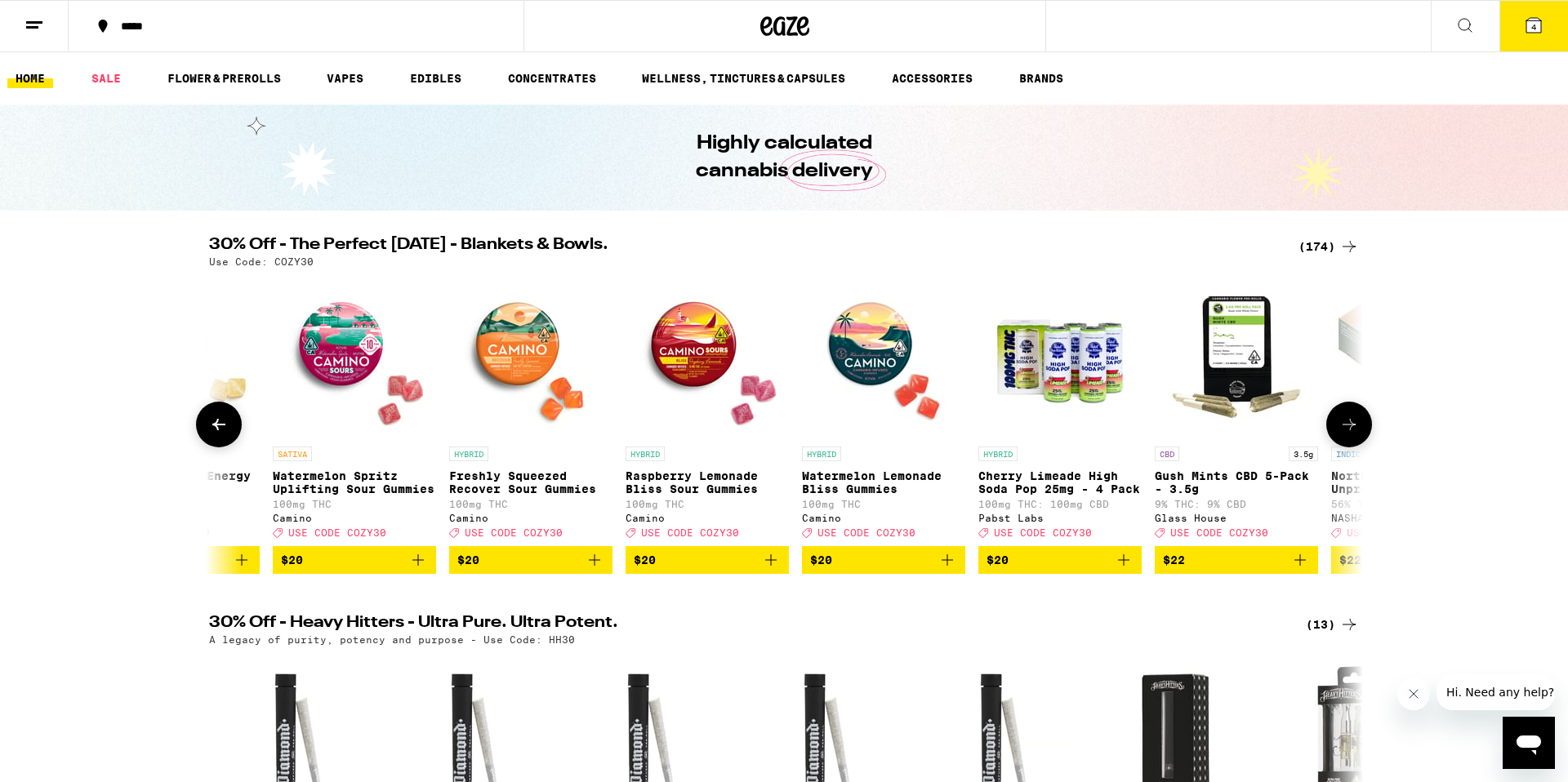
click at [1342, 434] on icon at bounding box center [1349, 424] width 20 height 20
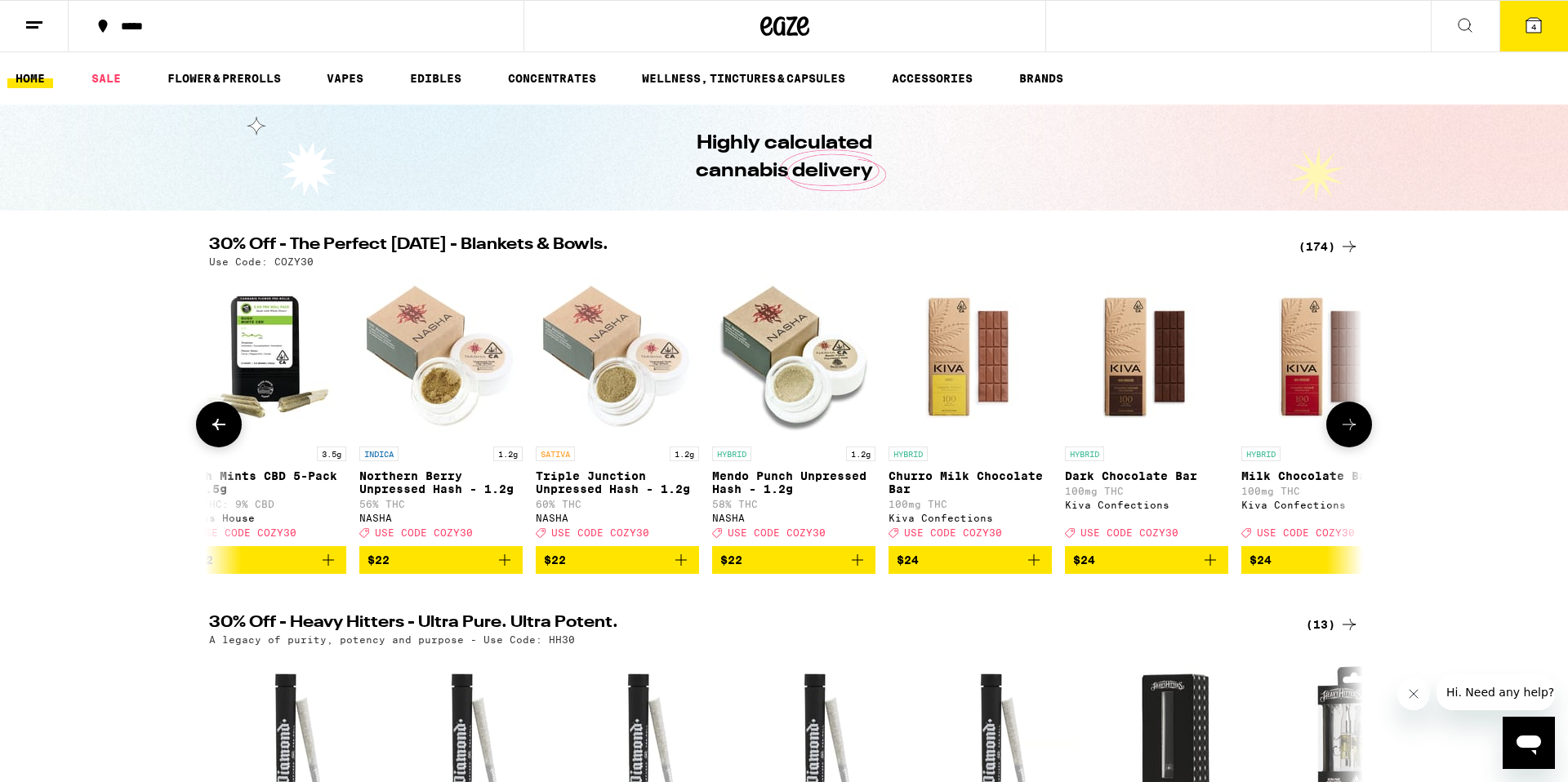
click at [1342, 434] on icon at bounding box center [1349, 424] width 20 height 20
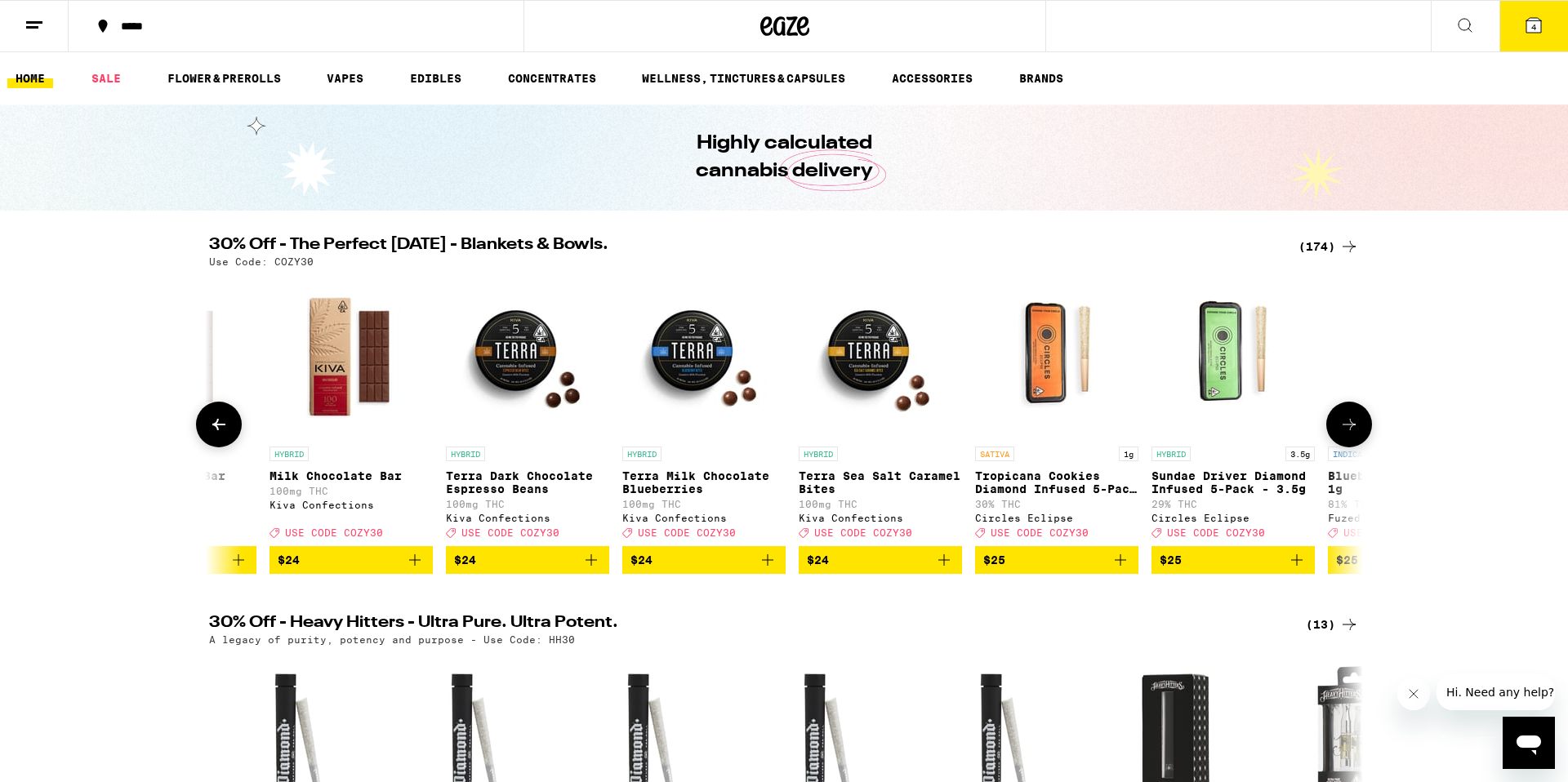
click at [1342, 434] on icon at bounding box center [1349, 424] width 20 height 20
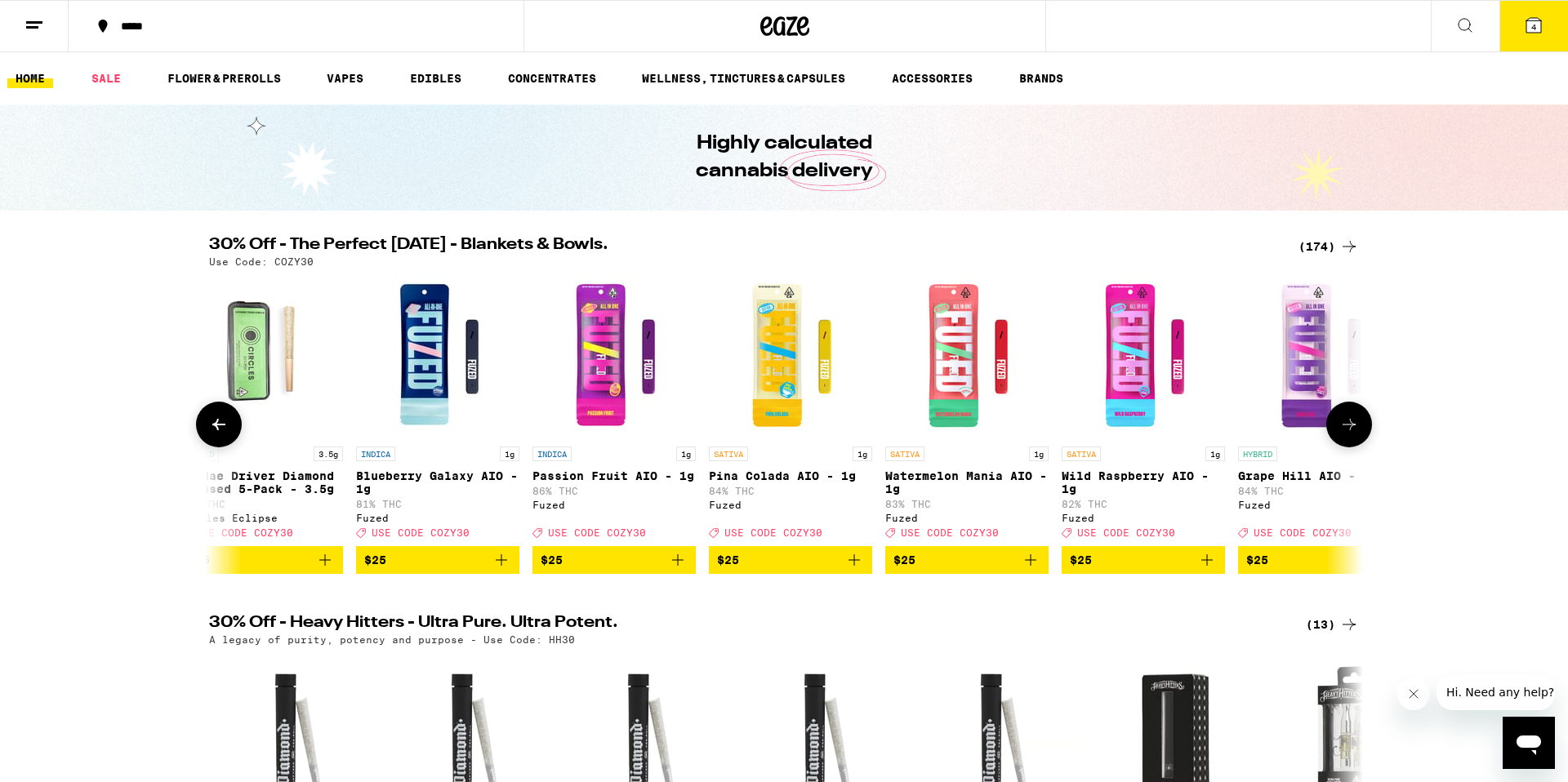
click at [1342, 434] on icon at bounding box center [1349, 424] width 20 height 20
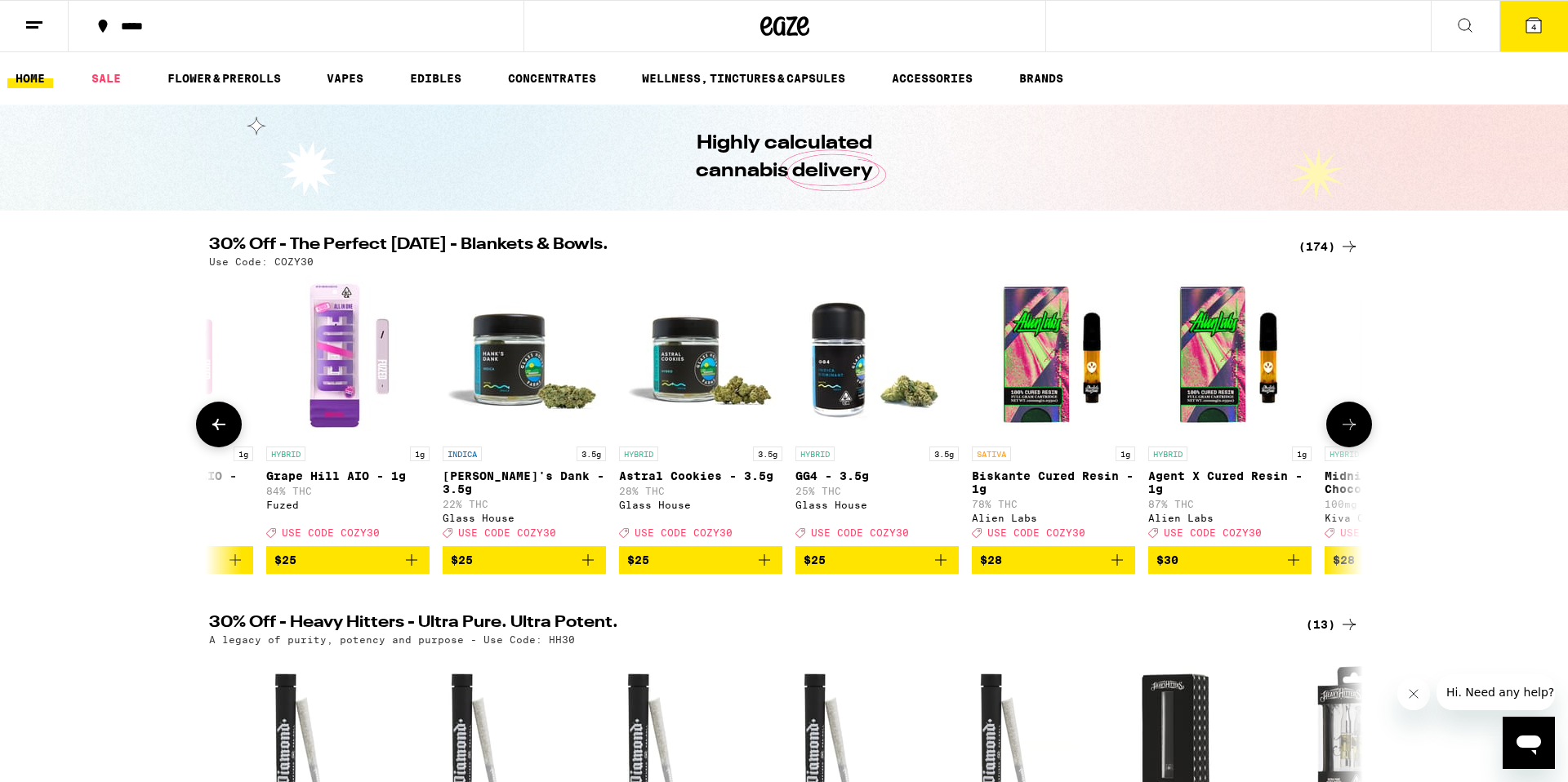
click at [1342, 434] on icon at bounding box center [1349, 424] width 20 height 20
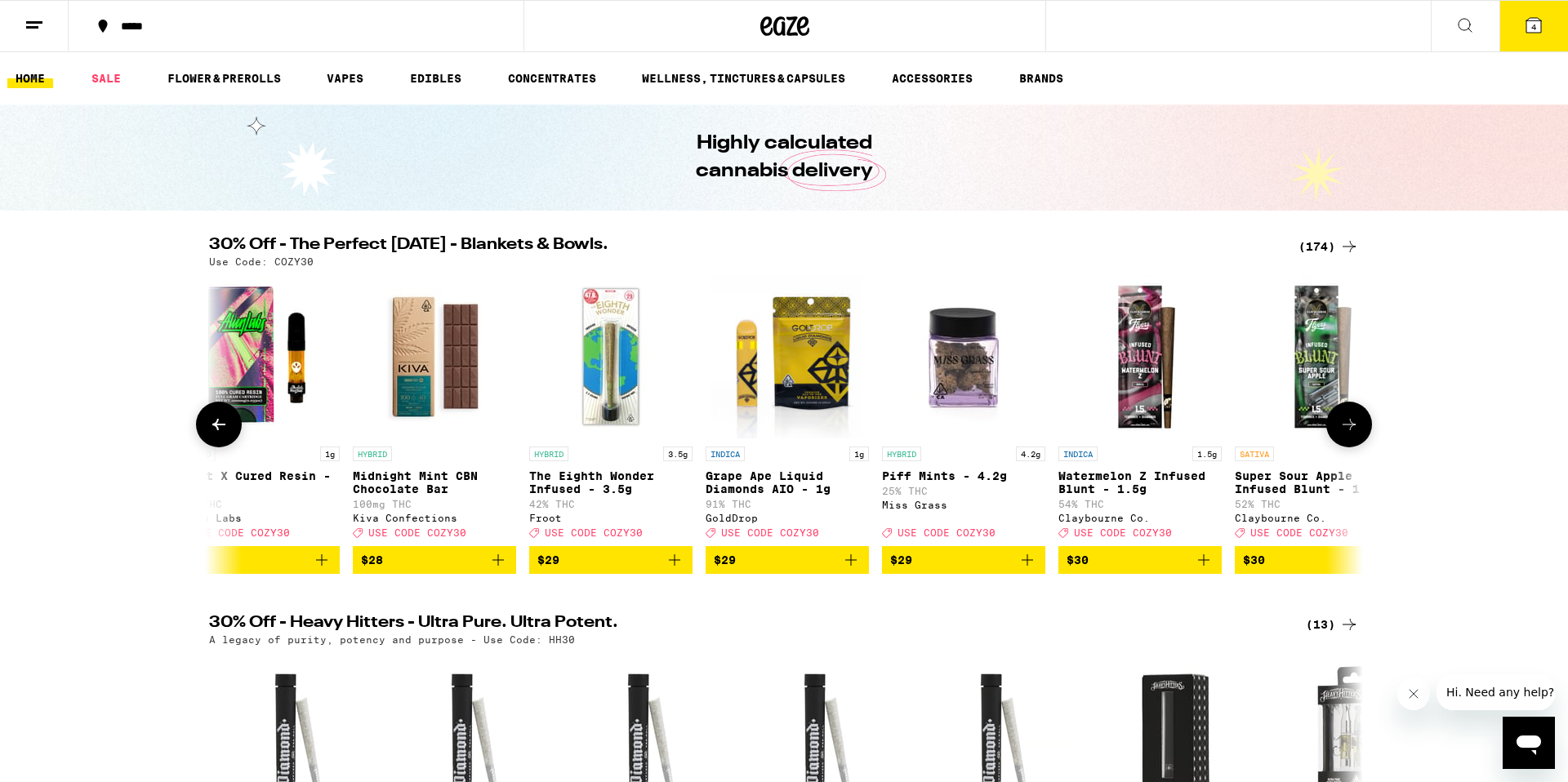
click at [1342, 434] on icon at bounding box center [1349, 424] width 20 height 20
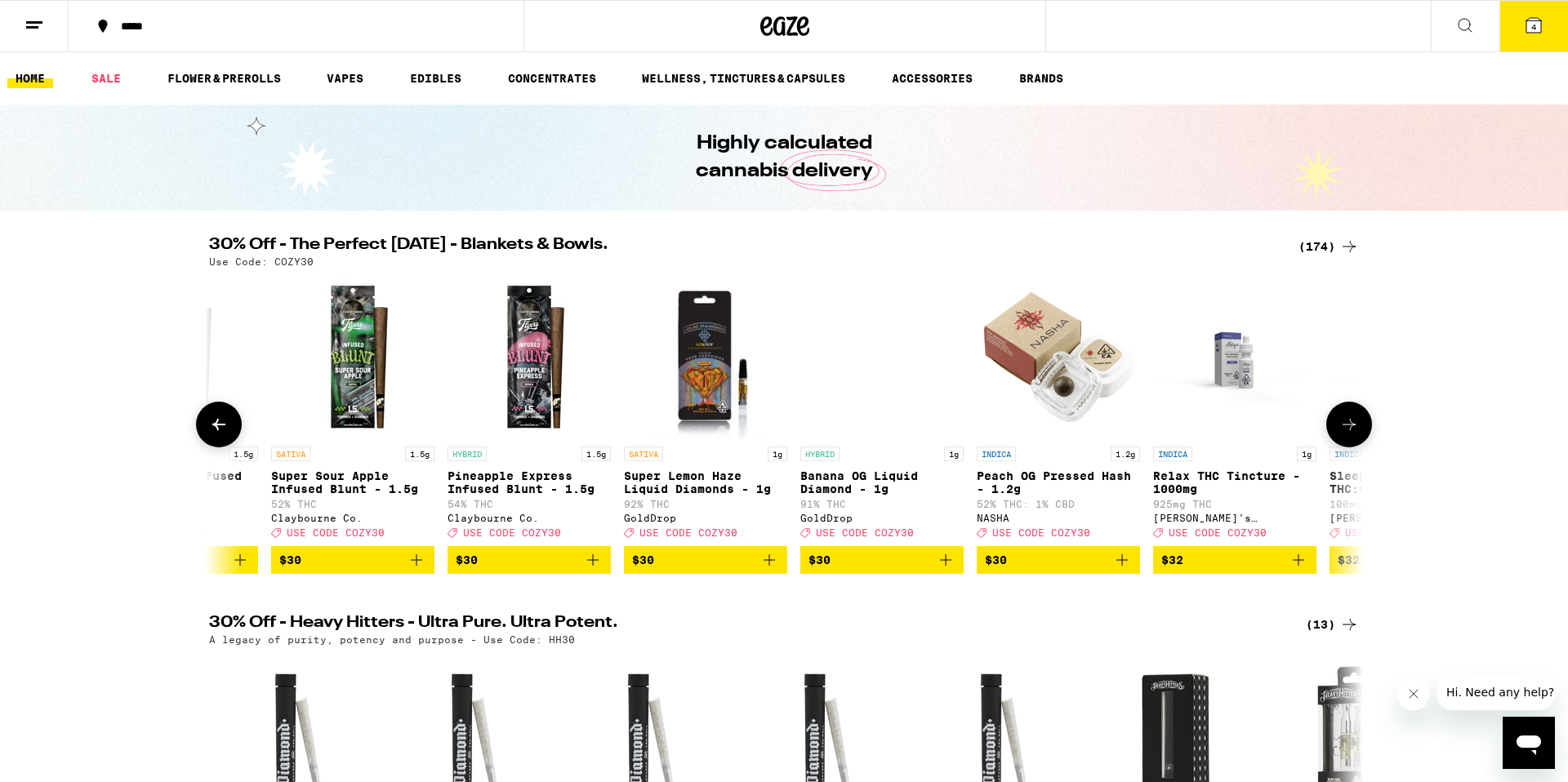
scroll to position [0, 20409]
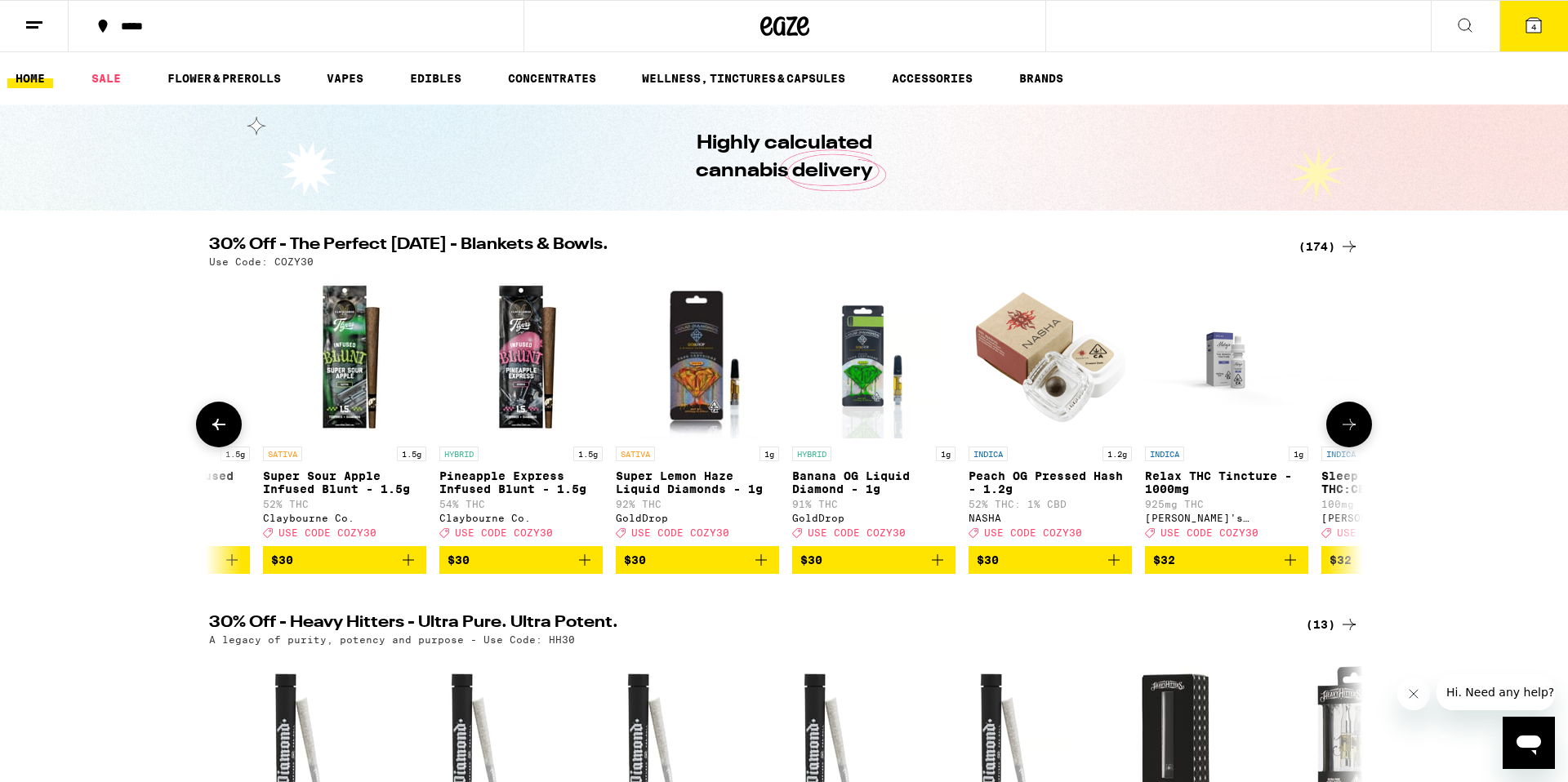
click at [1342, 434] on icon at bounding box center [1349, 424] width 20 height 20
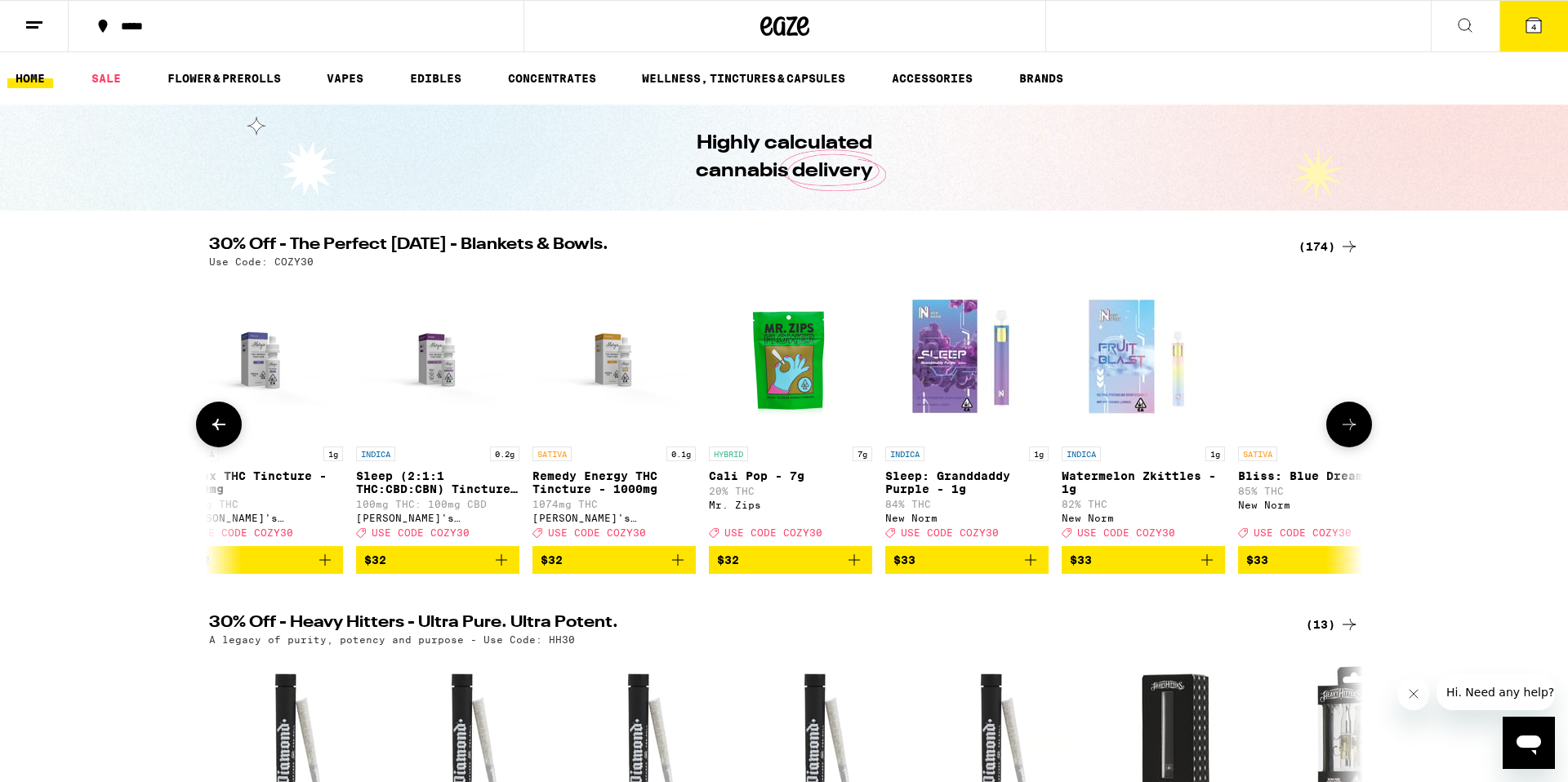
scroll to position [0, 21380]
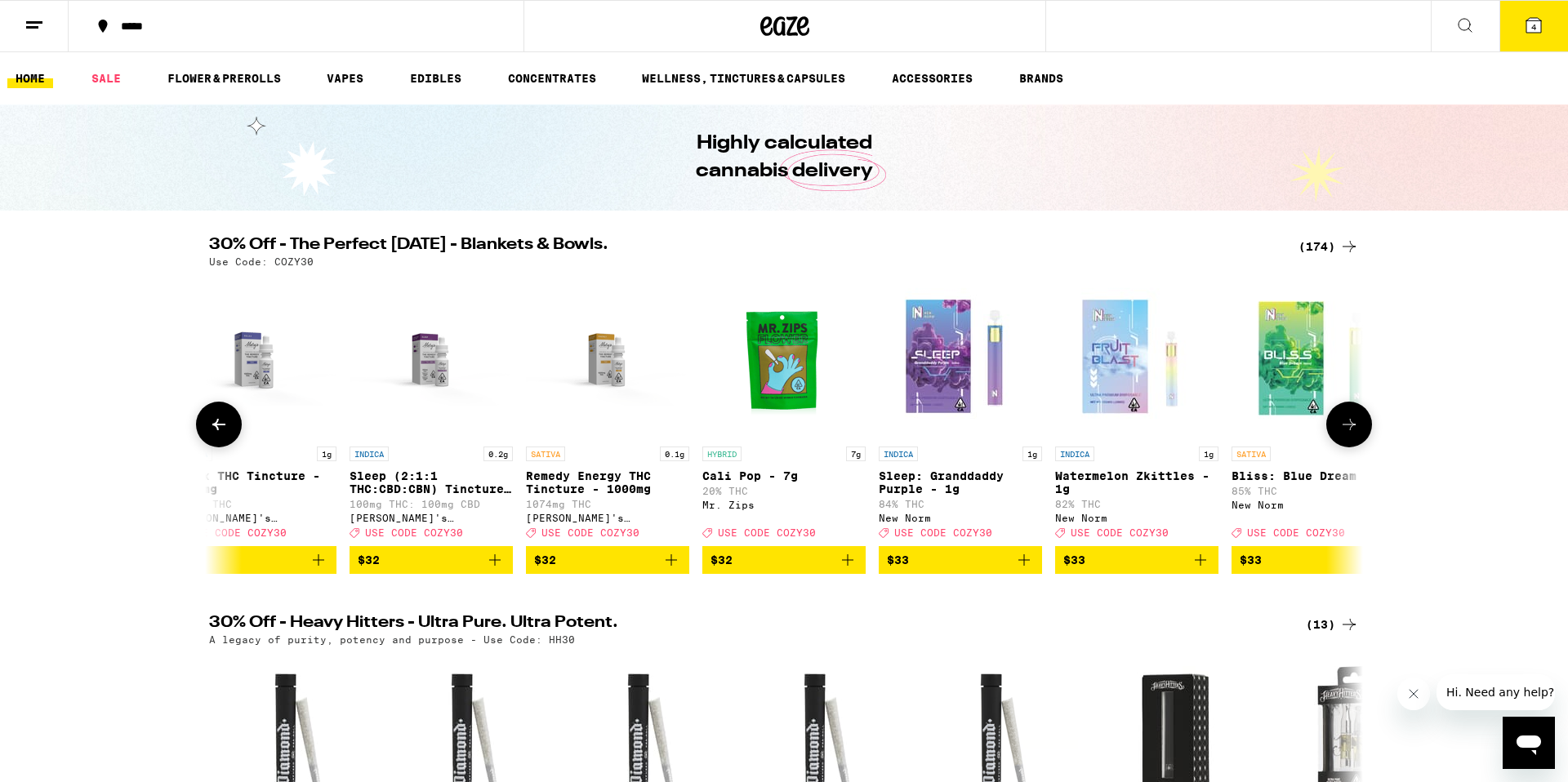
click at [1343, 431] on icon at bounding box center [1349, 424] width 20 height 20
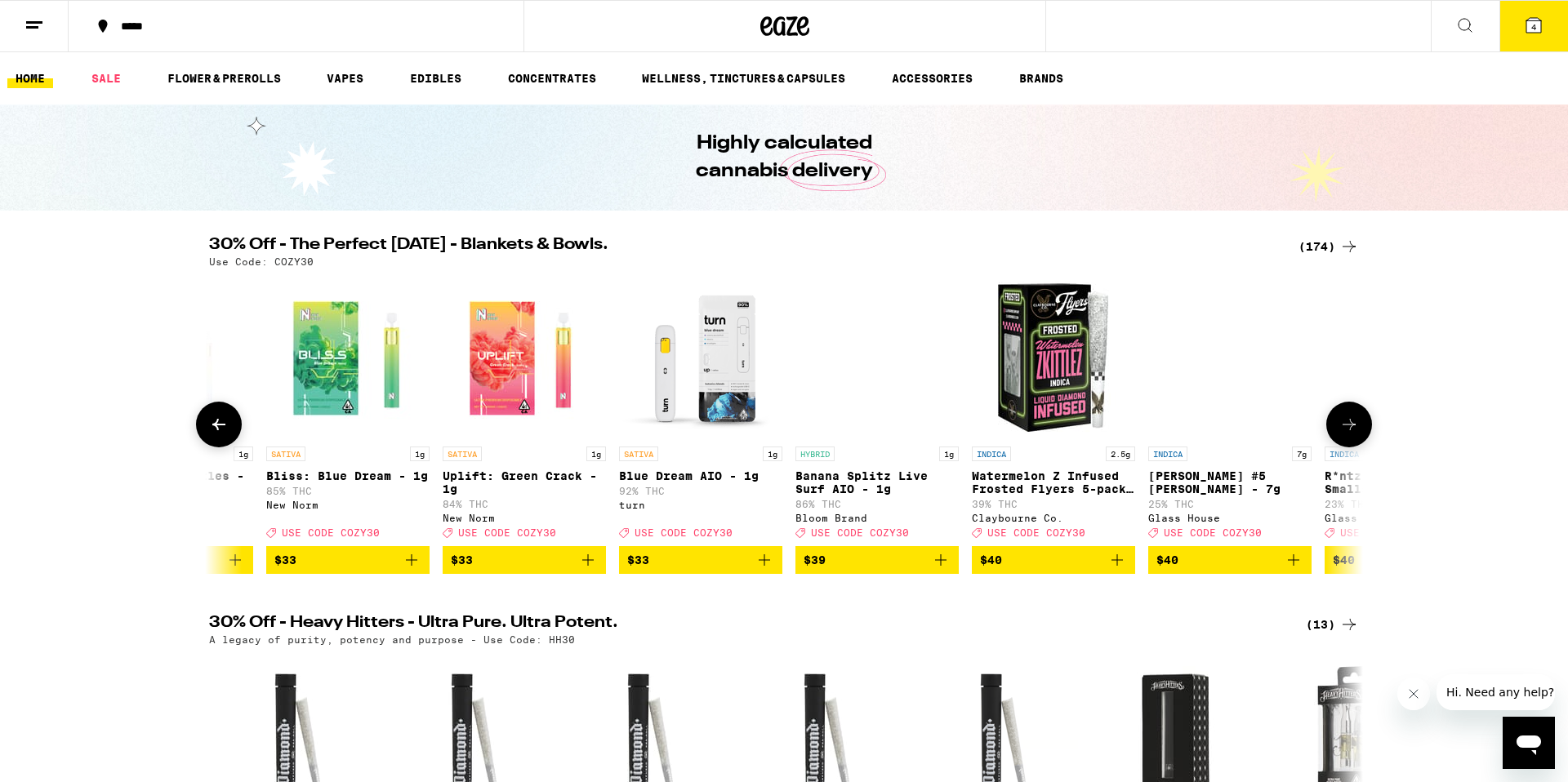
scroll to position [0, 22352]
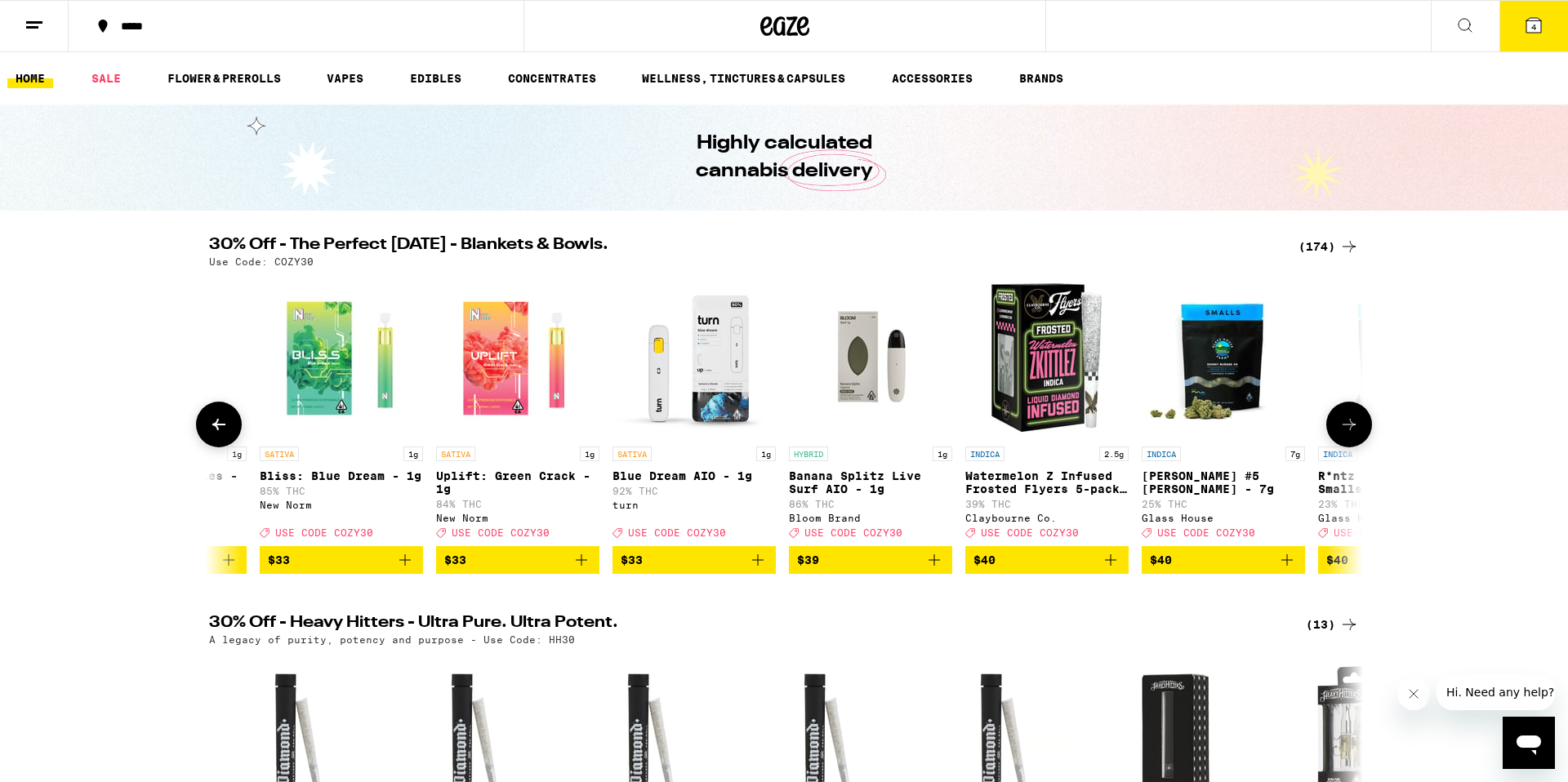
click at [756, 570] on icon "Add to bag" at bounding box center [758, 559] width 20 height 20
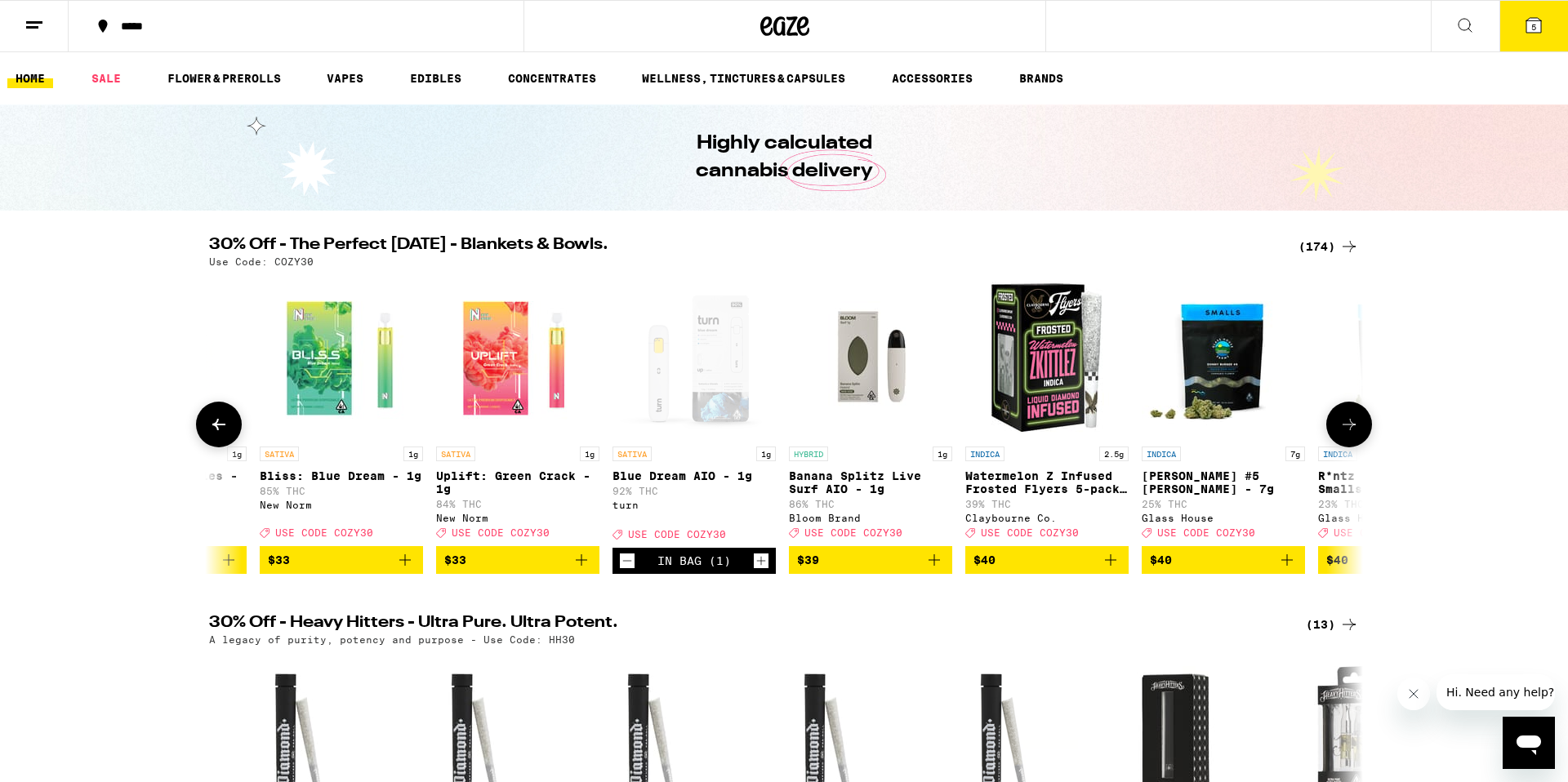
click at [401, 570] on icon "Add to bag" at bounding box center [404, 559] width 20 height 20
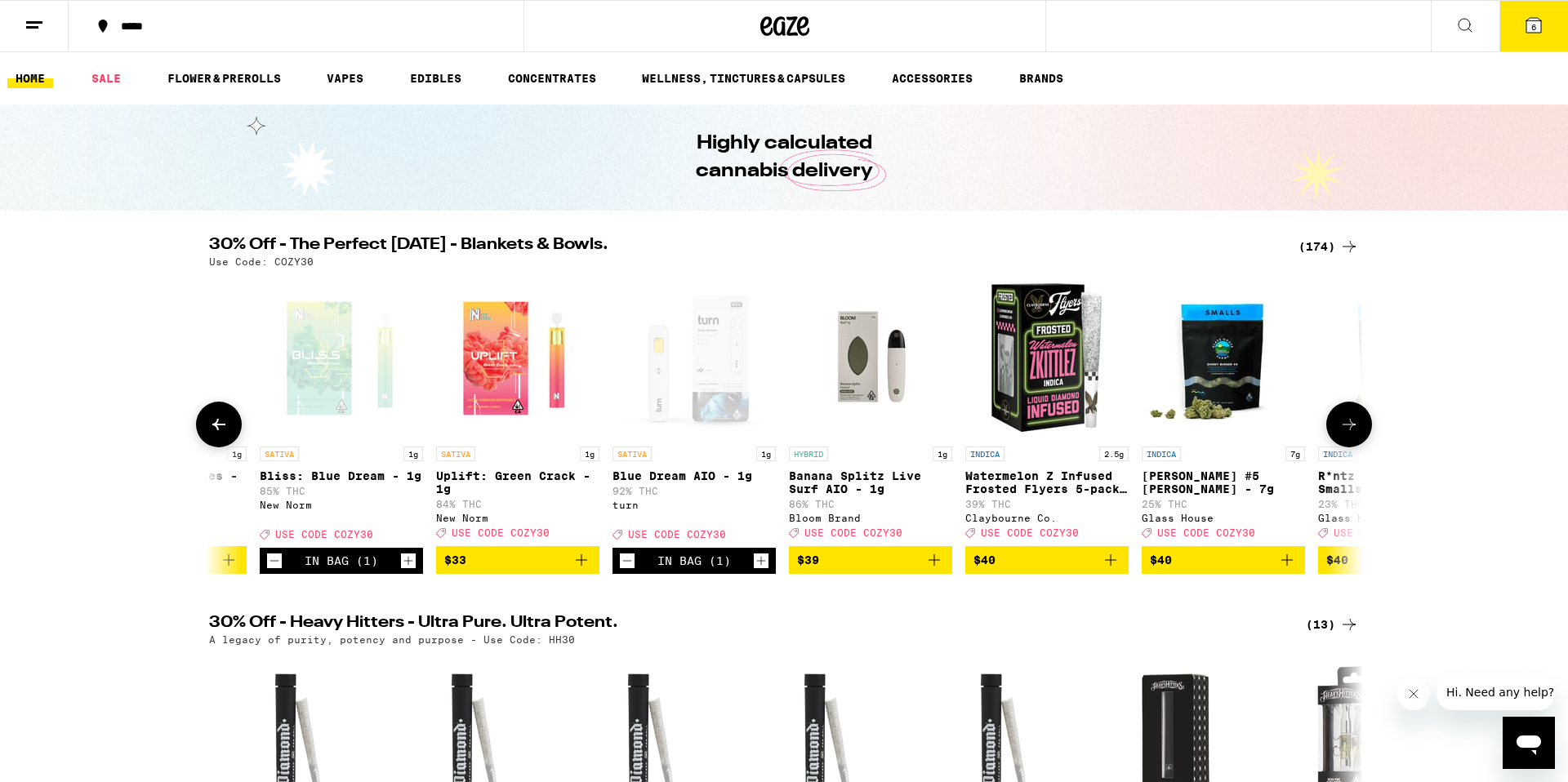
click at [1340, 446] on button at bounding box center [1349, 424] width 46 height 46
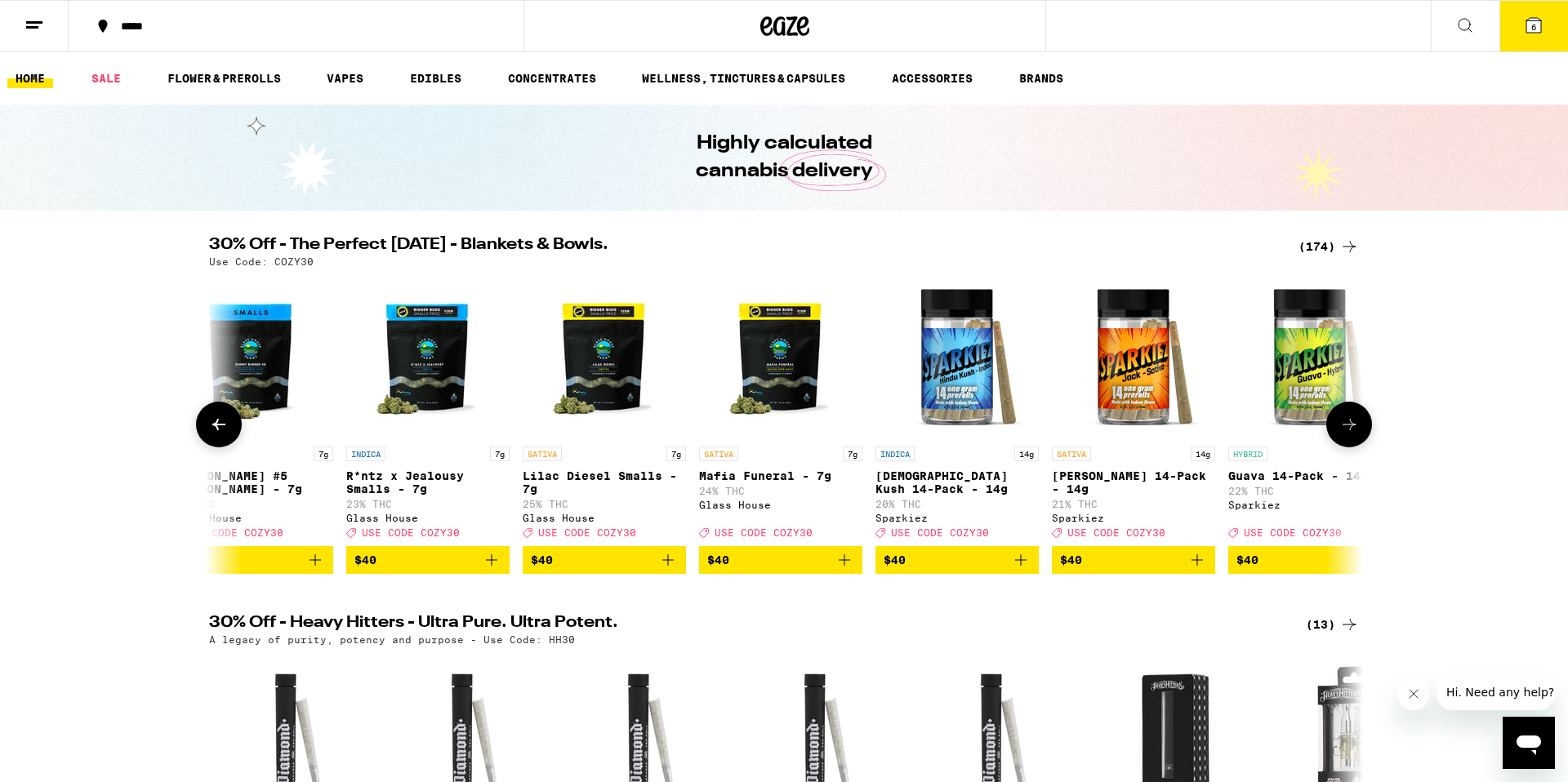
click at [1340, 446] on button at bounding box center [1349, 424] width 46 height 46
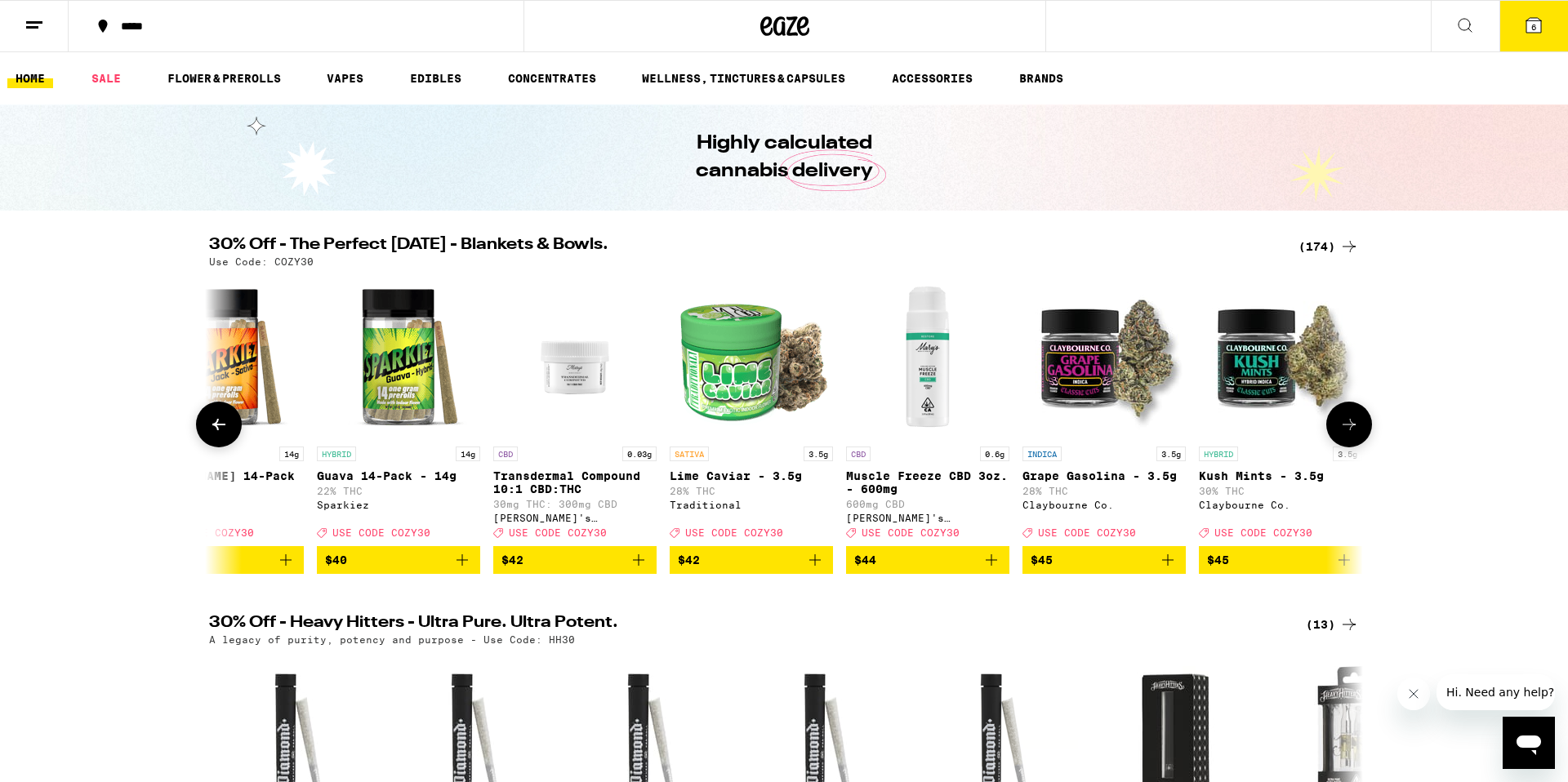
scroll to position [0, 24297]
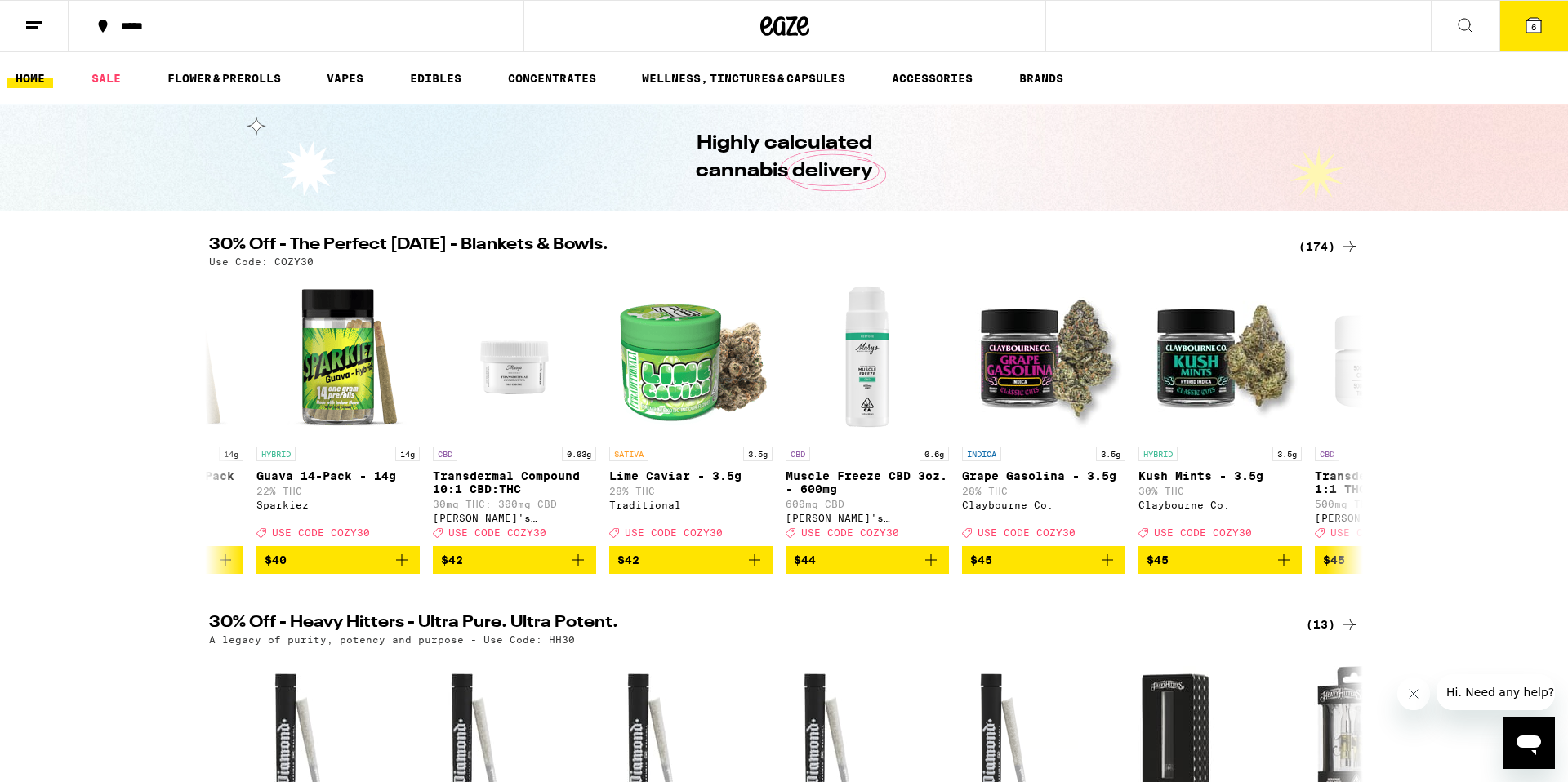
click at [1563, 26] on button "6" at bounding box center [1533, 26] width 68 height 51
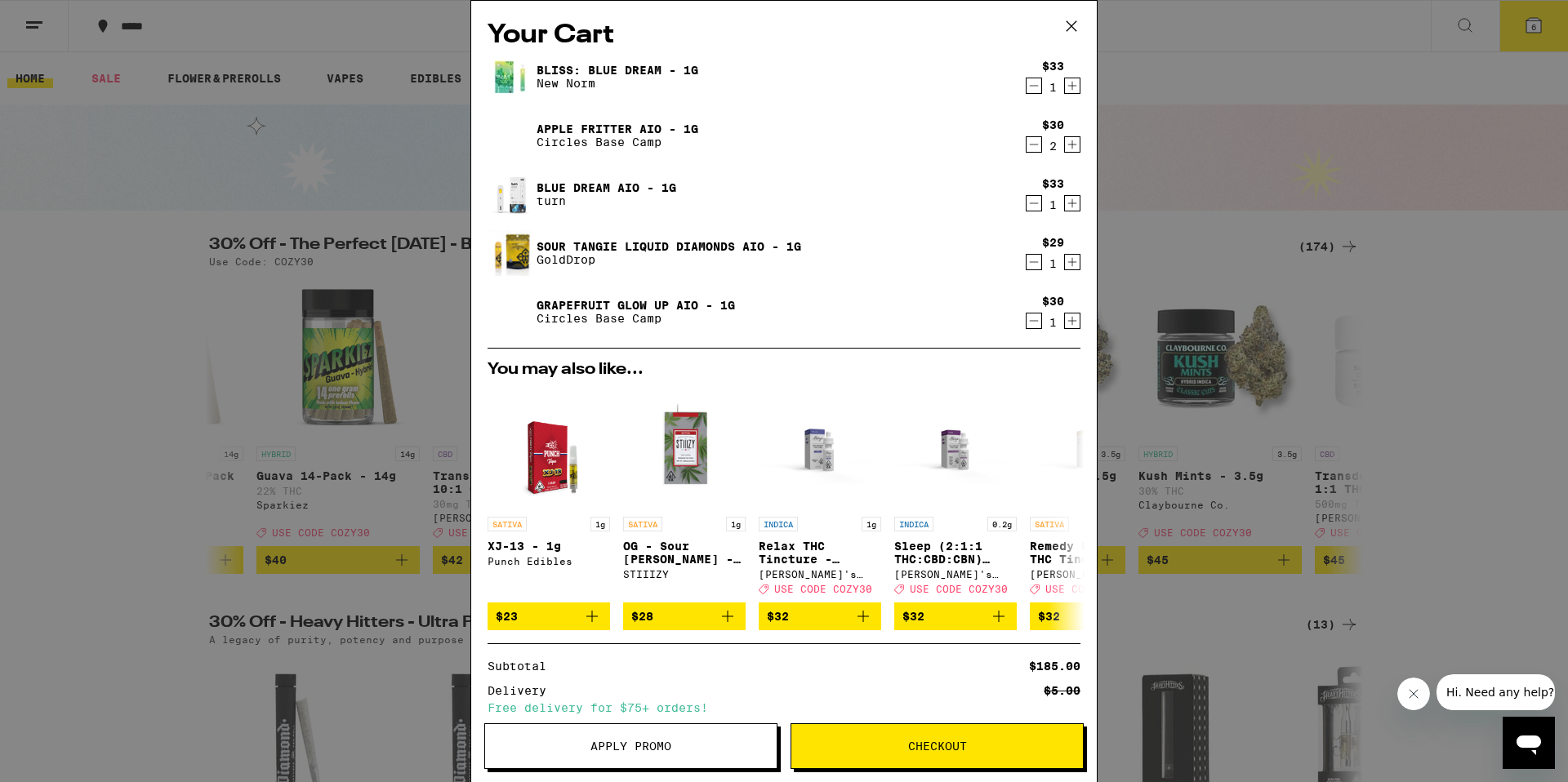
click at [1033, 149] on icon "Decrement" at bounding box center [1034, 144] width 15 height 20
click at [676, 310] on link "Grapefruit Glow Up AIO - 1g" at bounding box center [636, 305] width 198 height 13
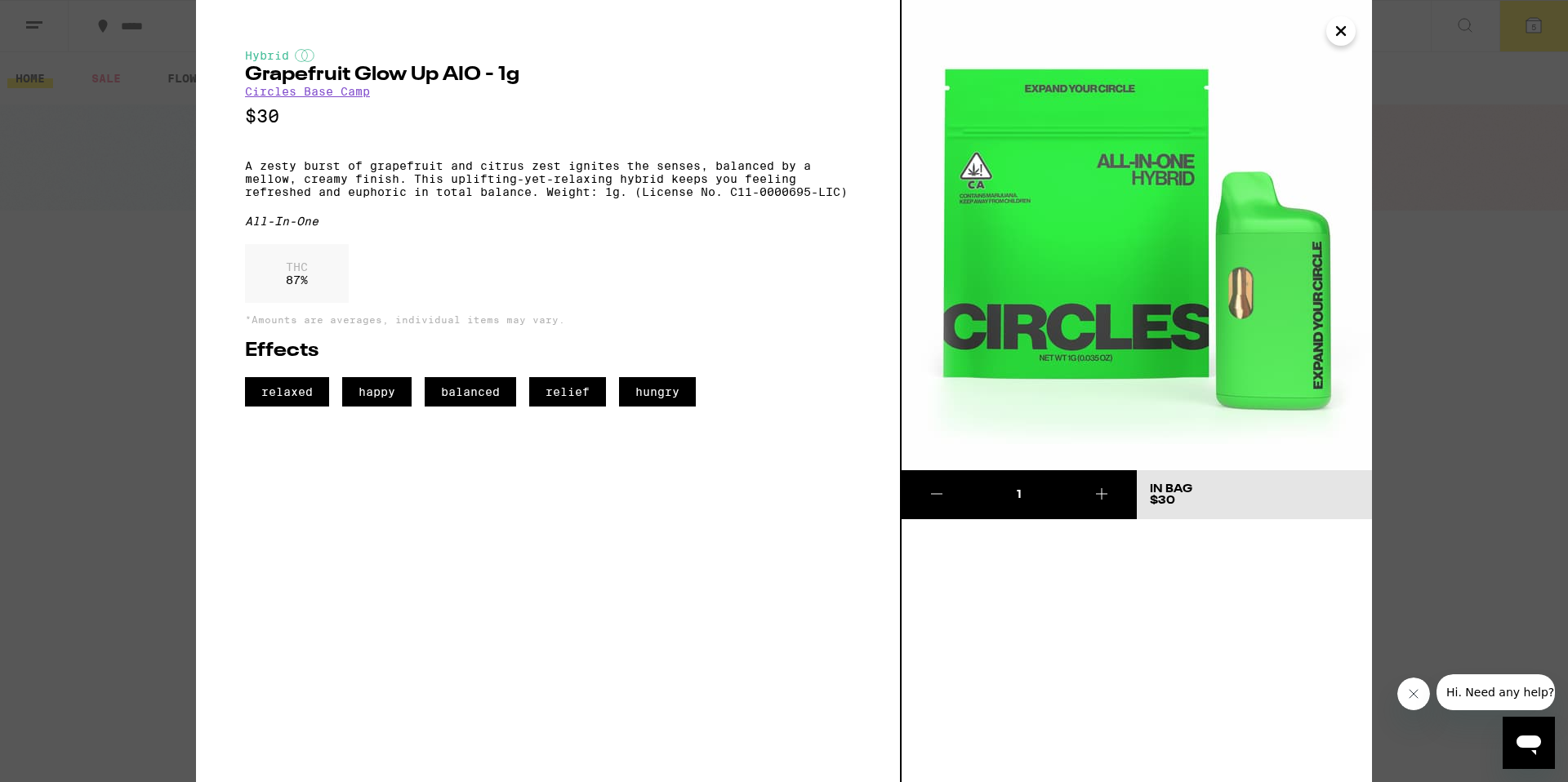
click at [929, 503] on button at bounding box center [936, 495] width 70 height 49
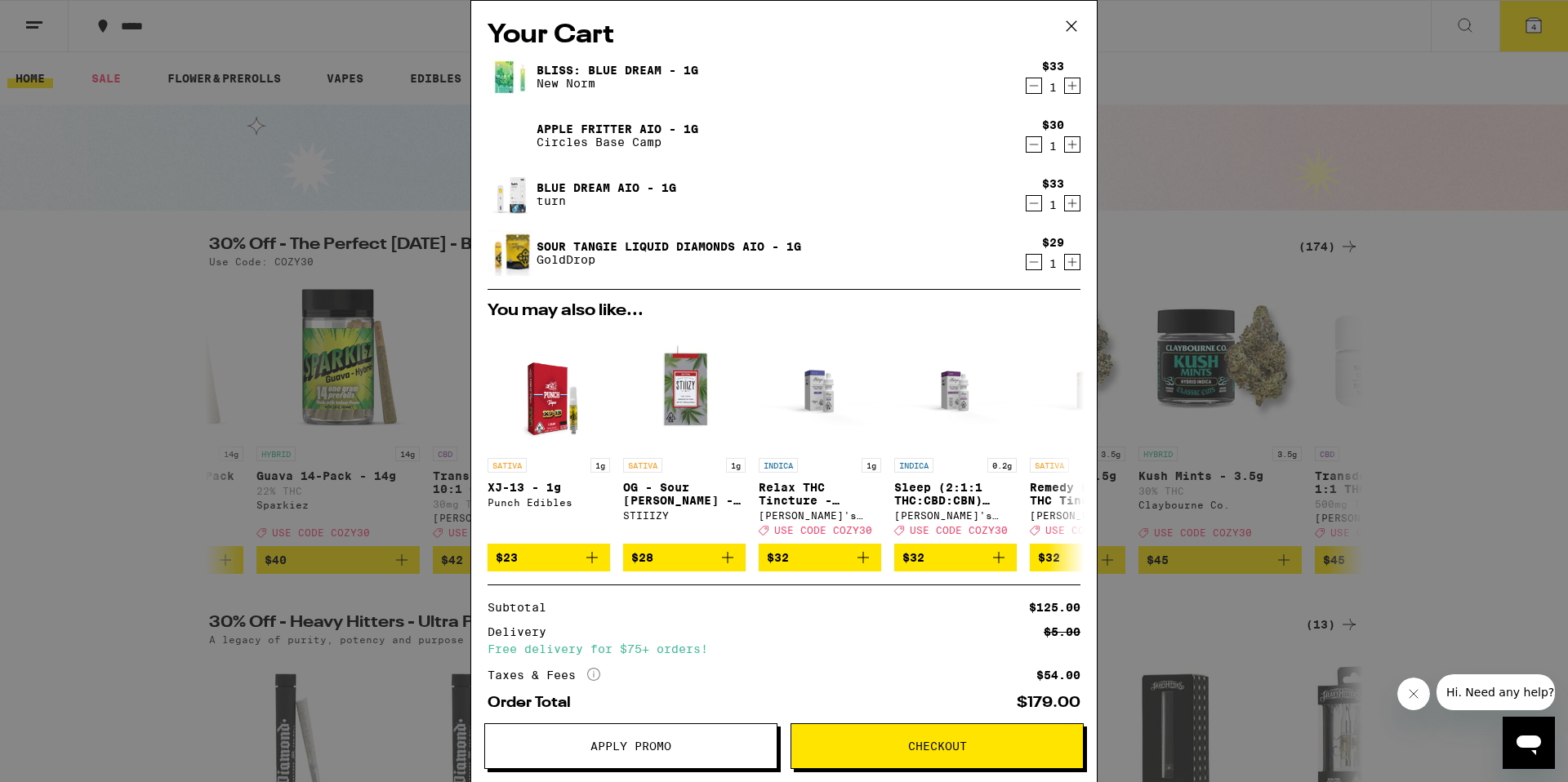
click at [649, 743] on span "Apply Promo" at bounding box center [631, 746] width 80 height 11
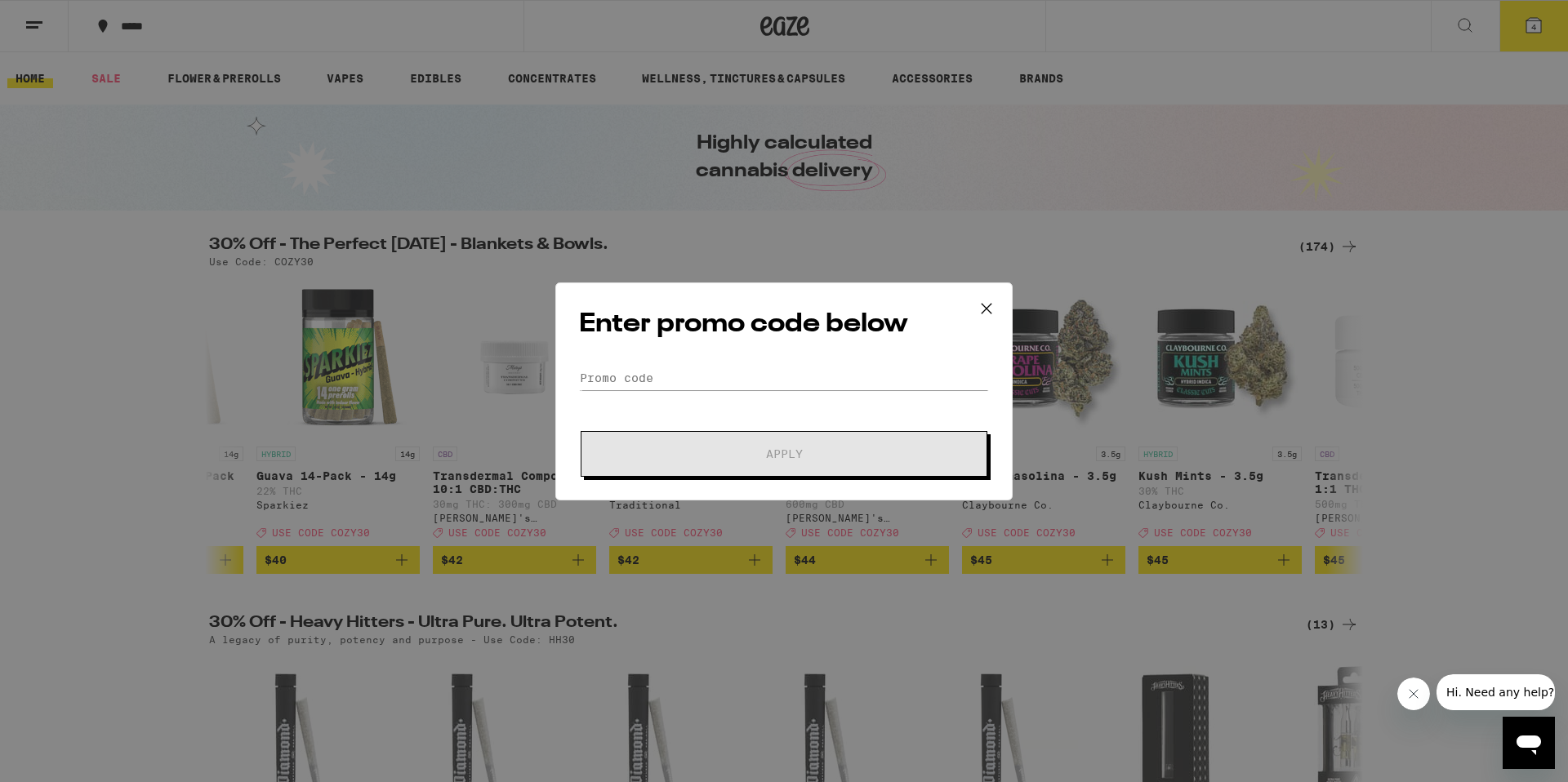
click at [847, 422] on form "Promo Code Apply" at bounding box center [784, 421] width 410 height 111
click at [853, 368] on input "Promo Code" at bounding box center [784, 378] width 410 height 24
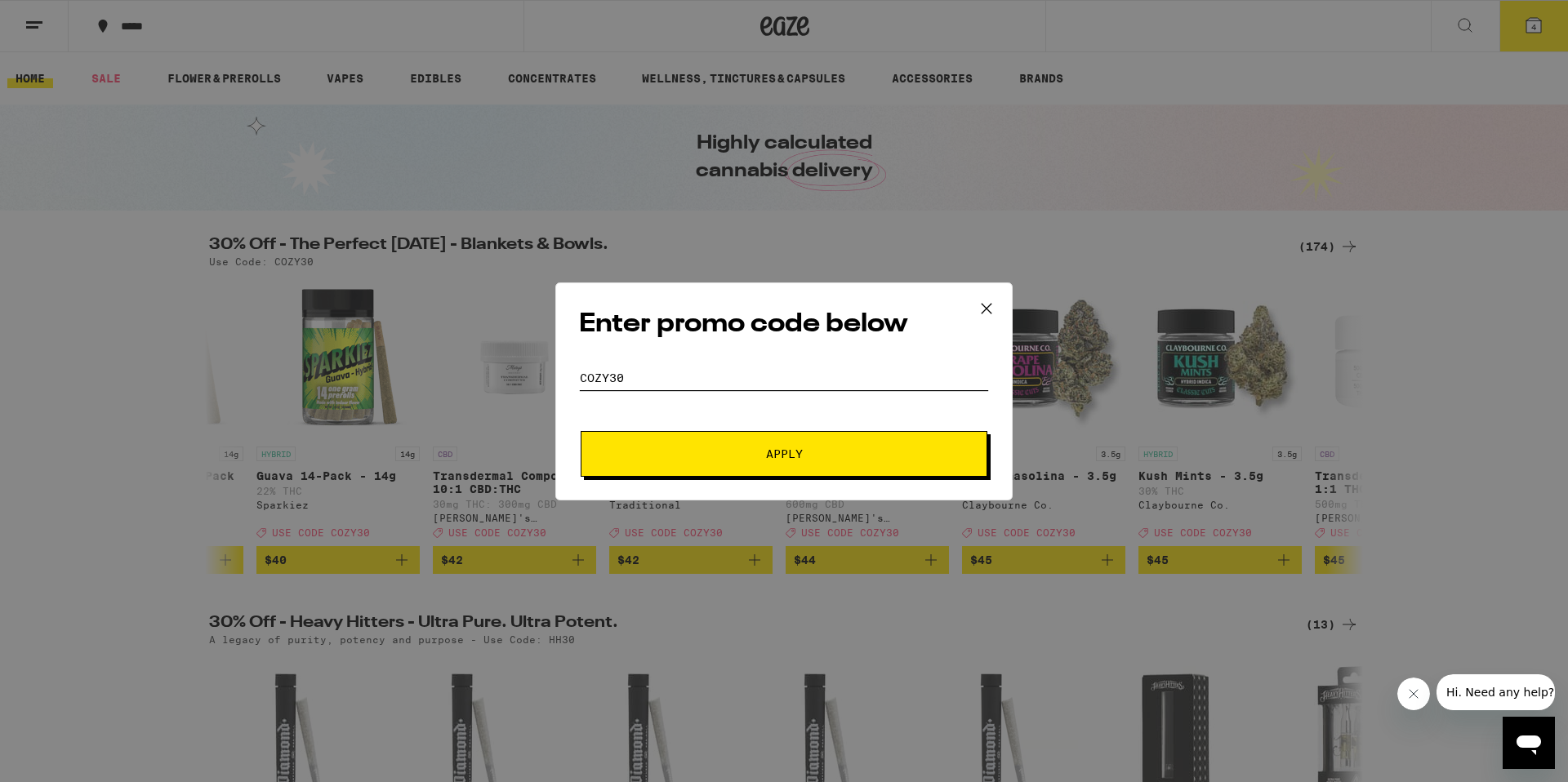
type input "cozy30"
click at [581, 431] on button "Apply" at bounding box center [784, 454] width 407 height 46
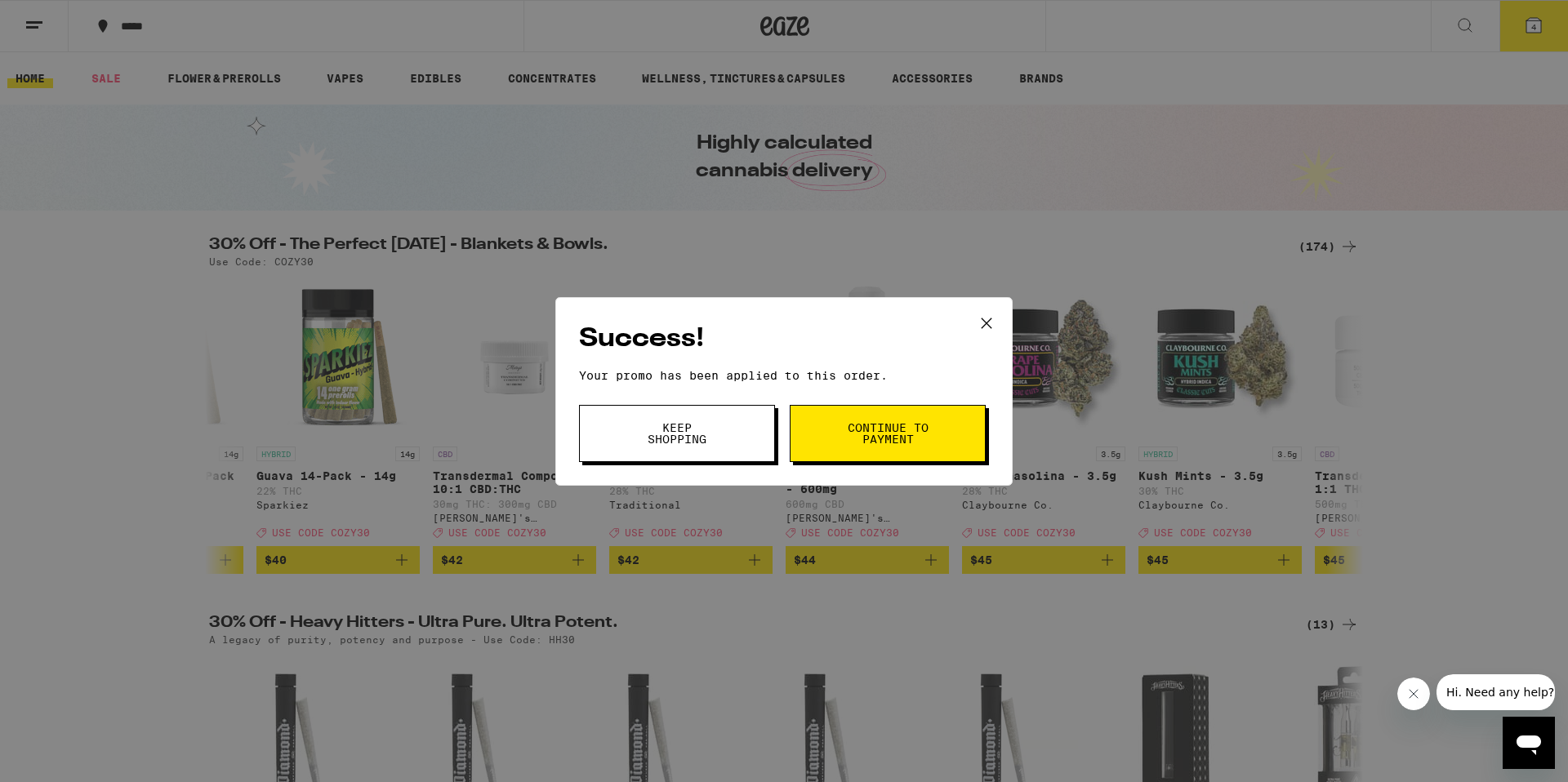
click at [860, 428] on span "Continue to payment" at bounding box center [887, 433] width 83 height 22
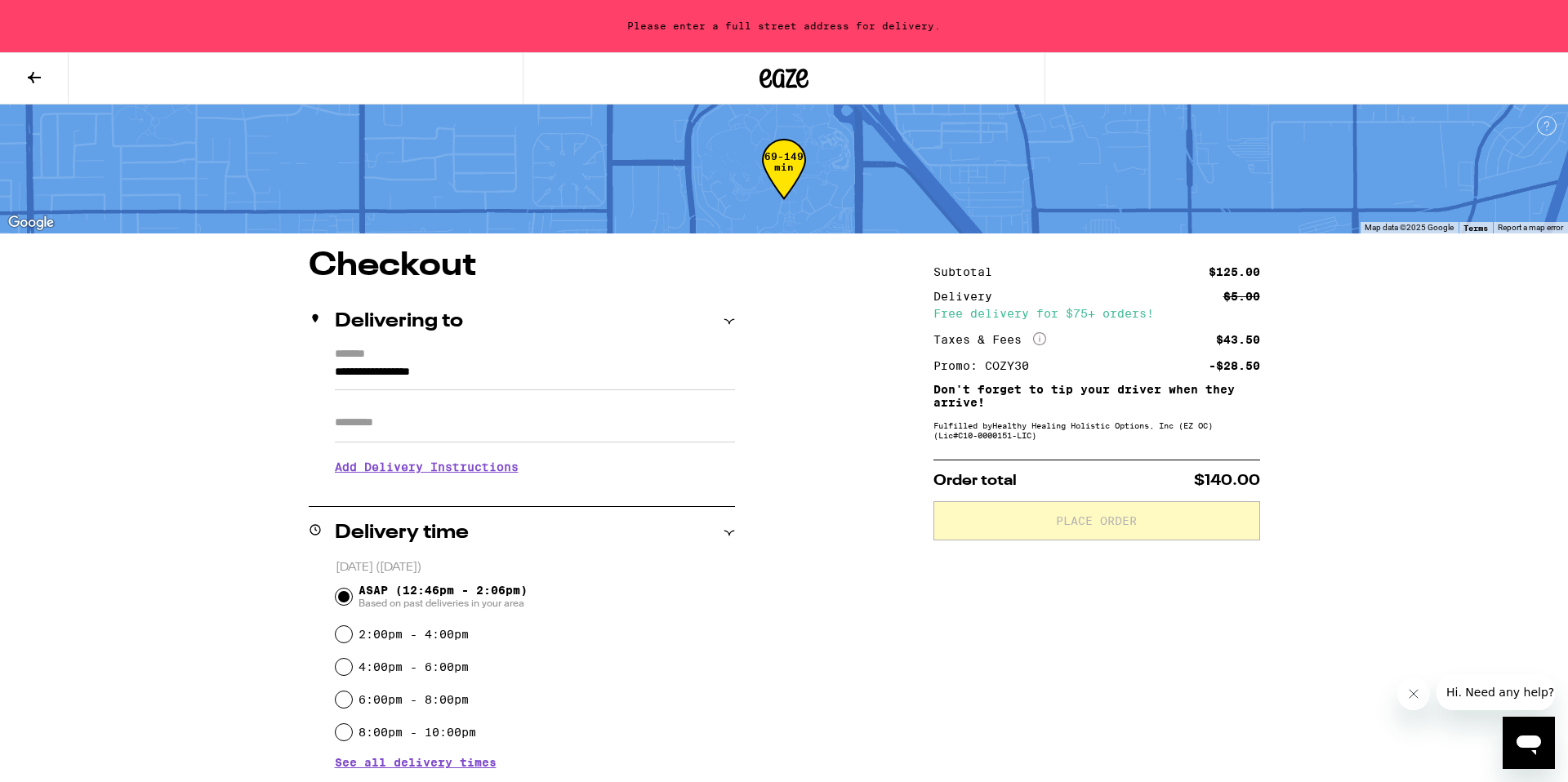
click at [36, 79] on icon at bounding box center [34, 77] width 20 height 20
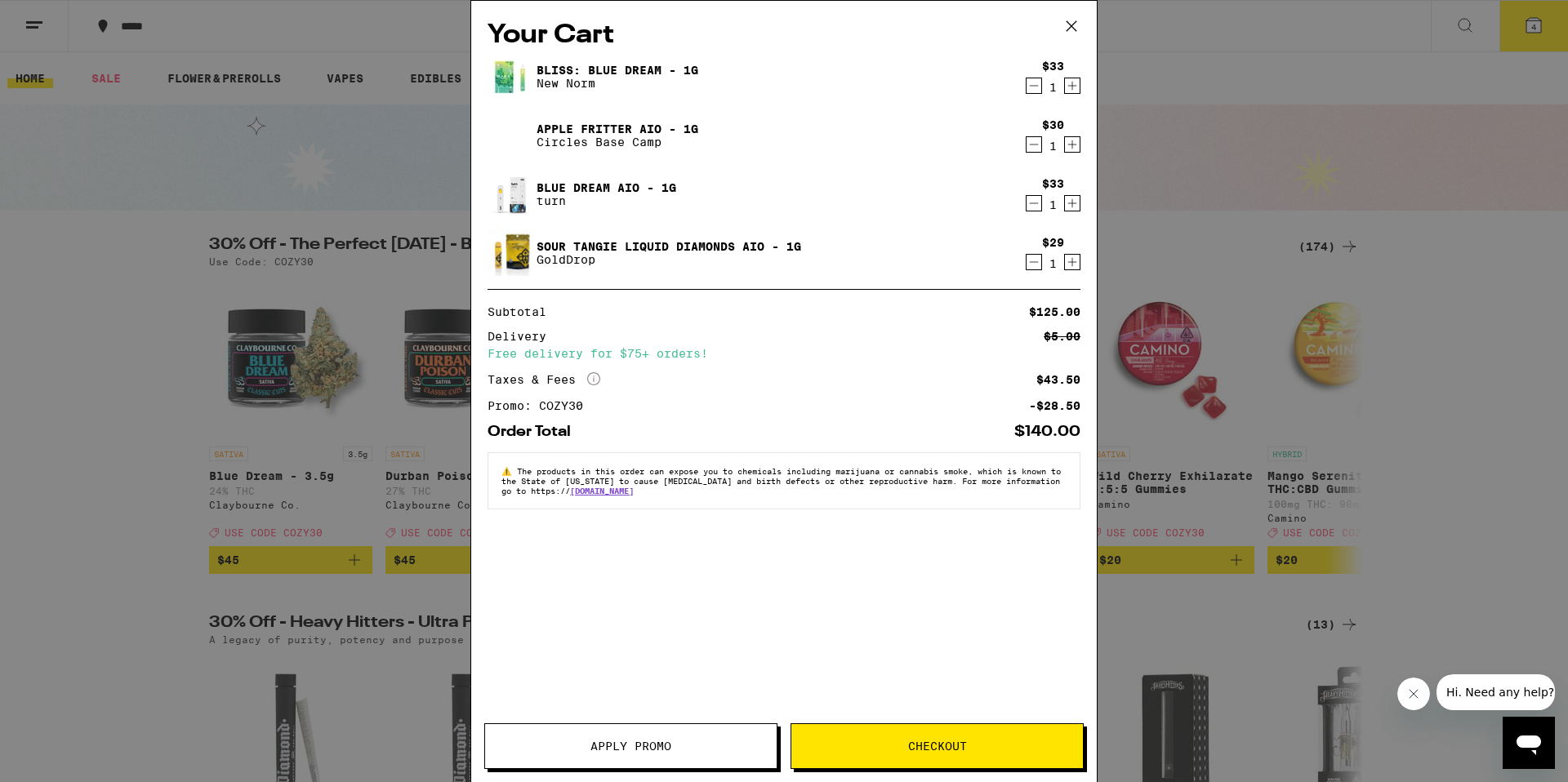
click at [1184, 224] on div "Your Cart Bliss: Blue Dream - 1g New Norm $33 1 Apple Fritter AIO - 1g Circles …" at bounding box center [784, 391] width 1568 height 782
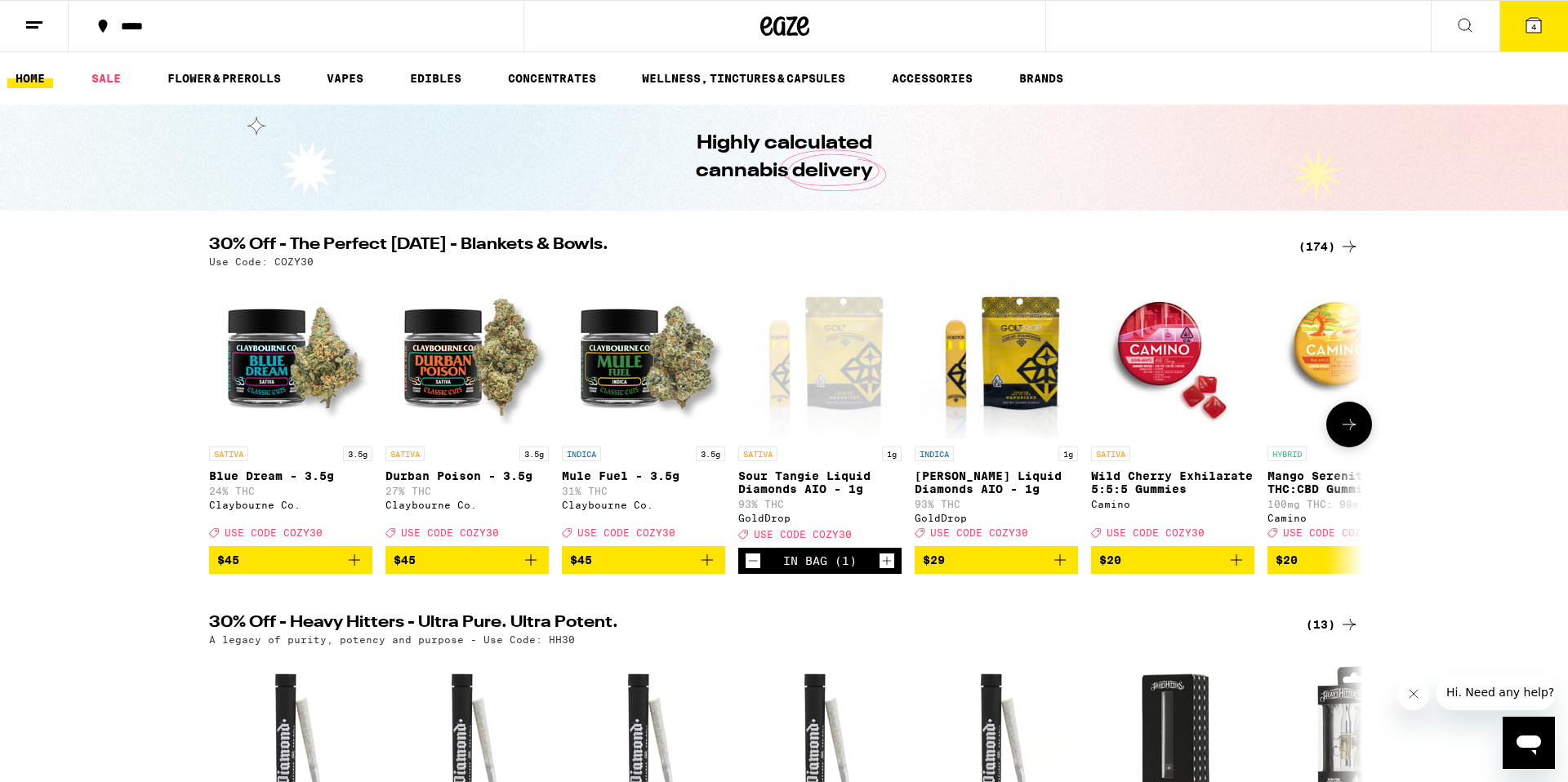
click at [1070, 574] on button "$29" at bounding box center [996, 560] width 164 height 28
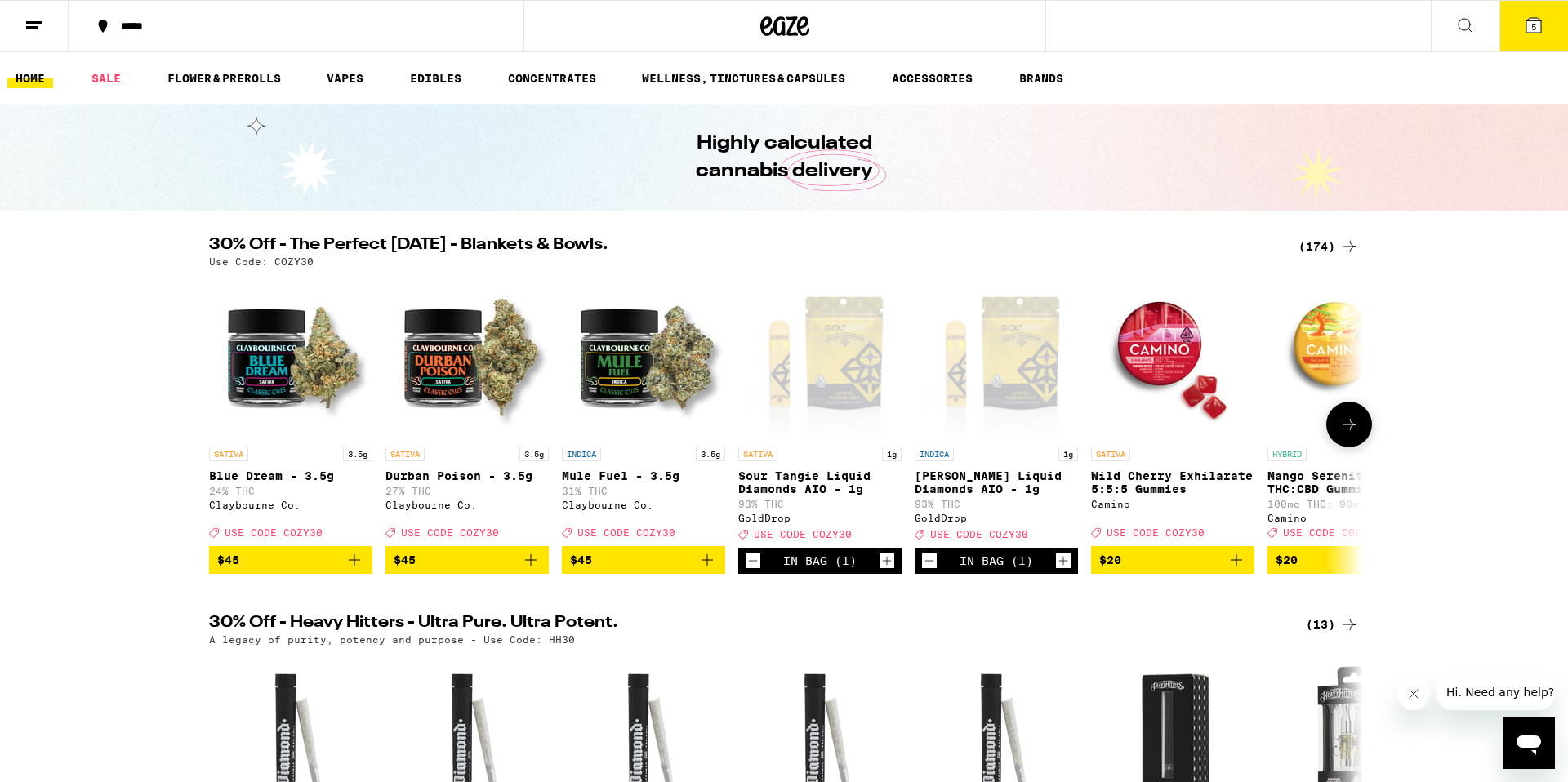
click at [1354, 434] on icon at bounding box center [1349, 424] width 20 height 20
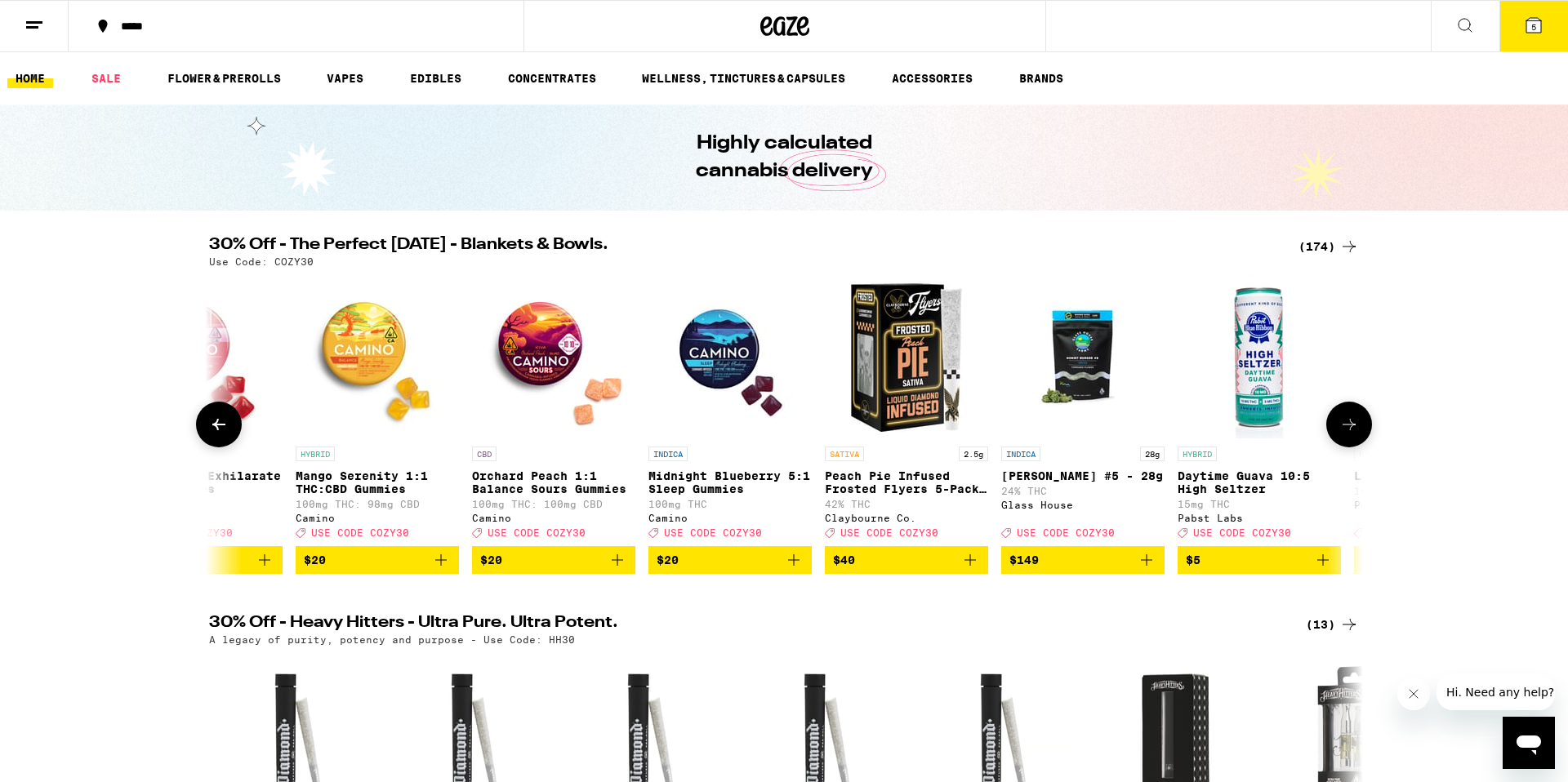
click at [1354, 434] on icon at bounding box center [1349, 424] width 20 height 20
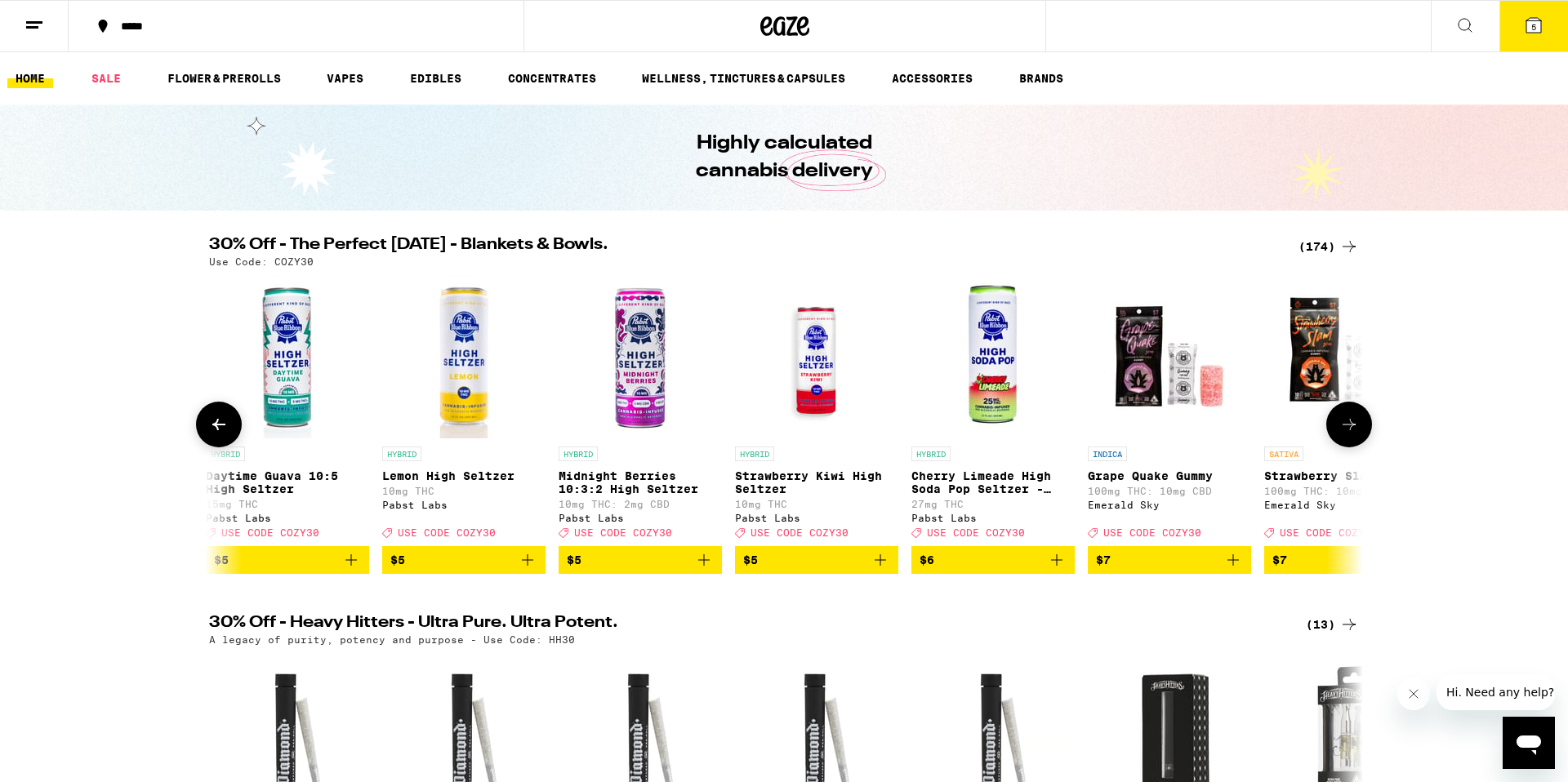
click at [1354, 434] on icon at bounding box center [1349, 424] width 20 height 20
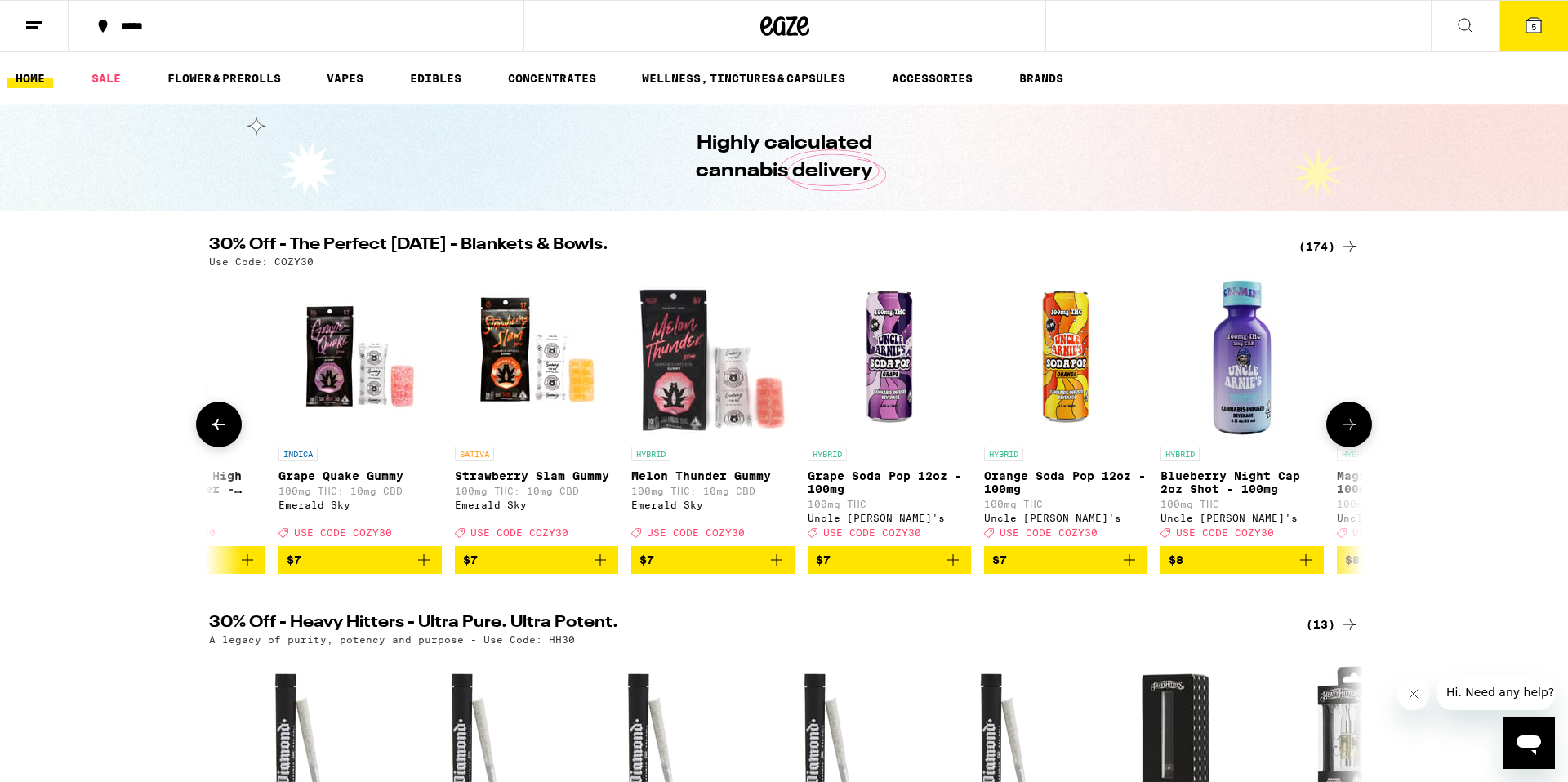
scroll to position [0, 2915]
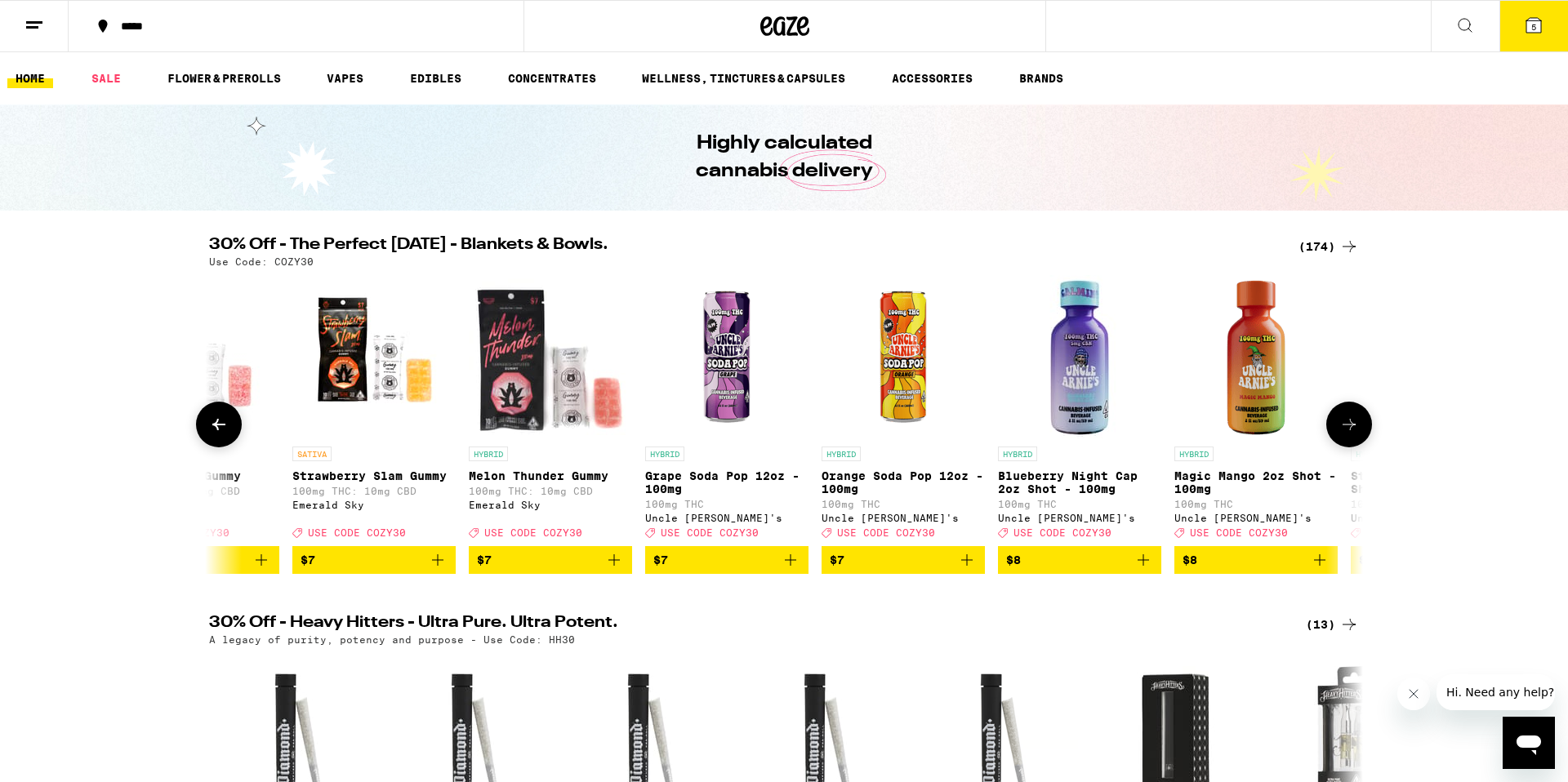
click at [1344, 425] on icon at bounding box center [1349, 424] width 20 height 20
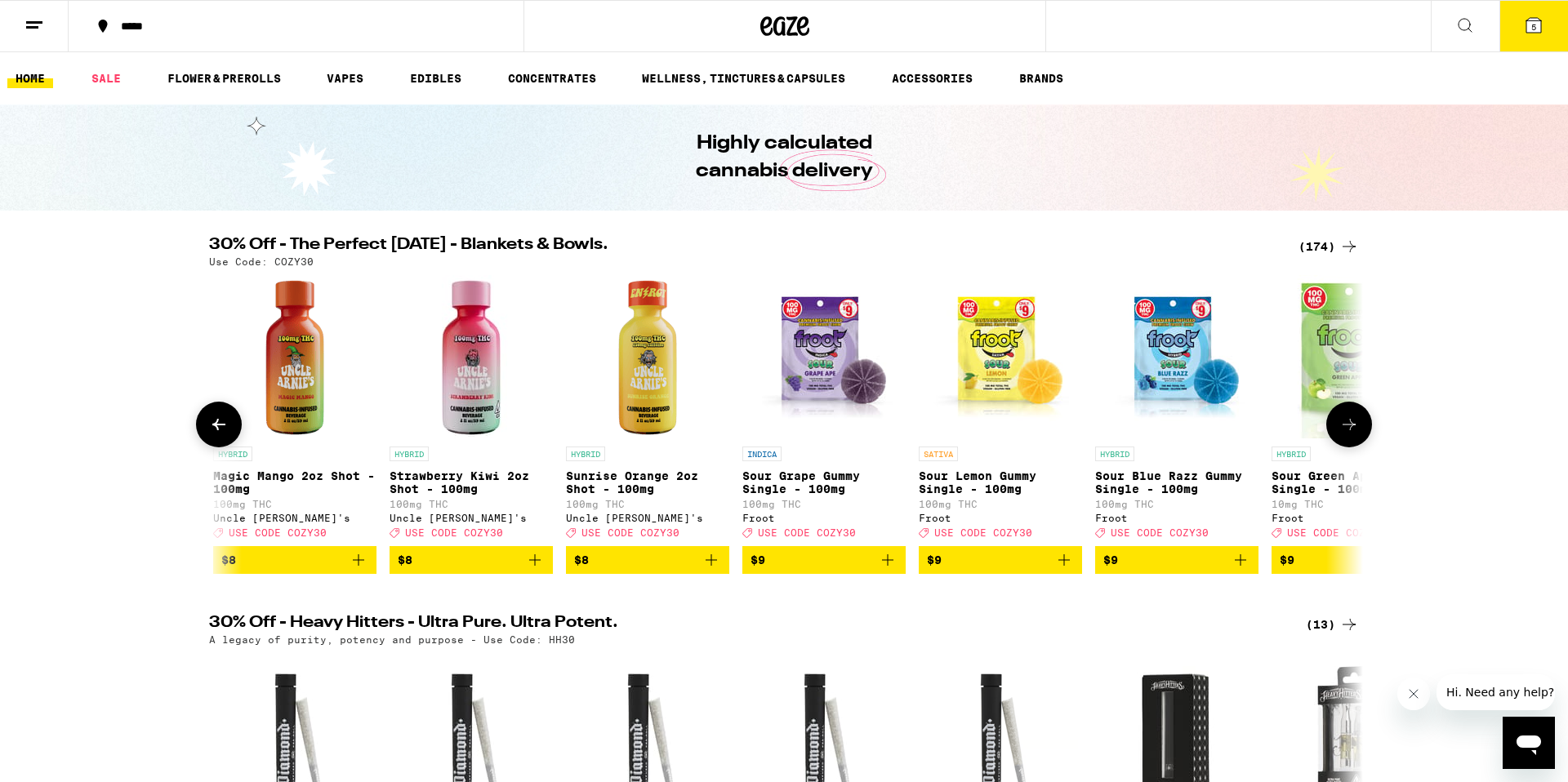
scroll to position [0, 3887]
